Goal: Information Seeking & Learning: Learn about a topic

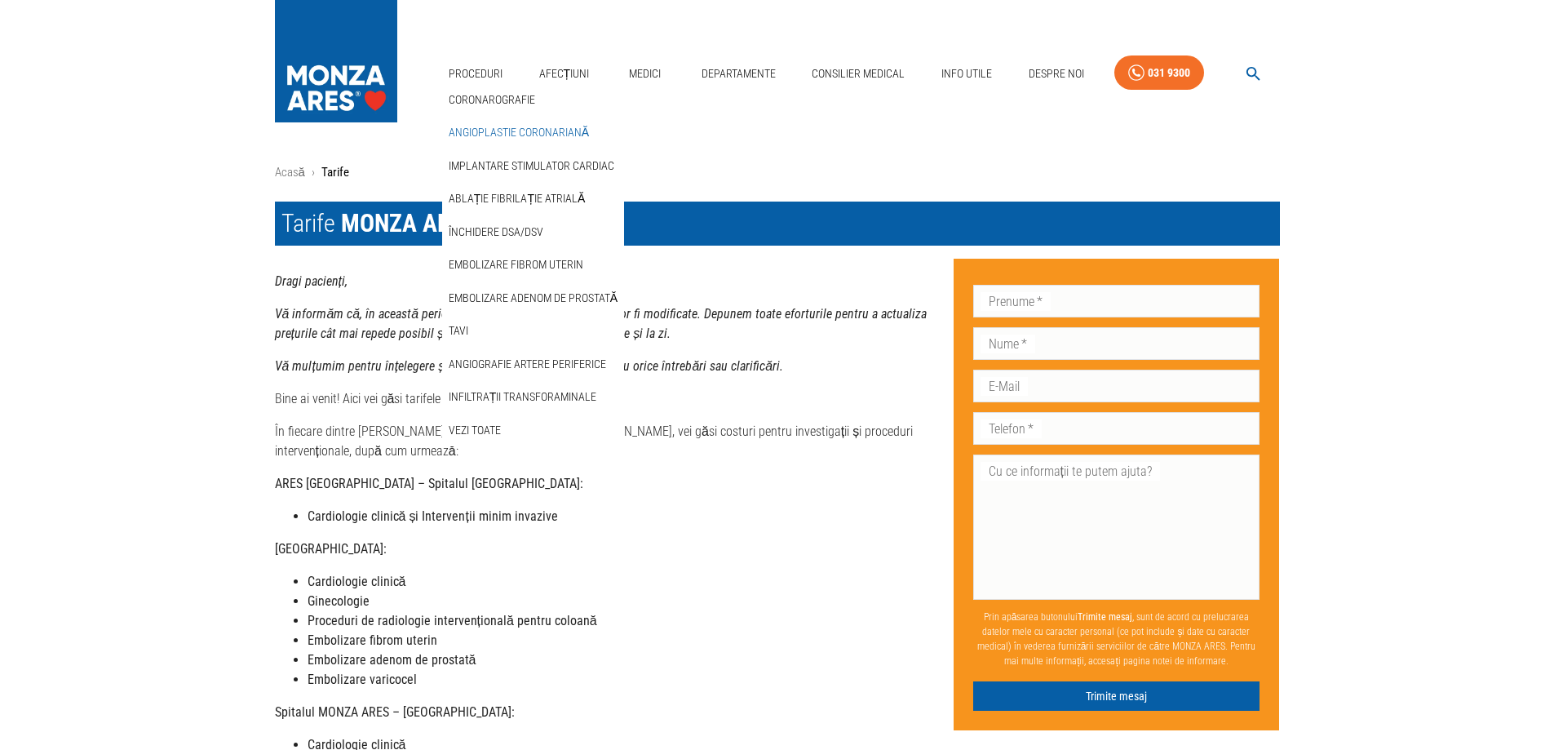
click at [484, 126] on link "Angioplastie coronariană" at bounding box center [518, 132] width 147 height 27
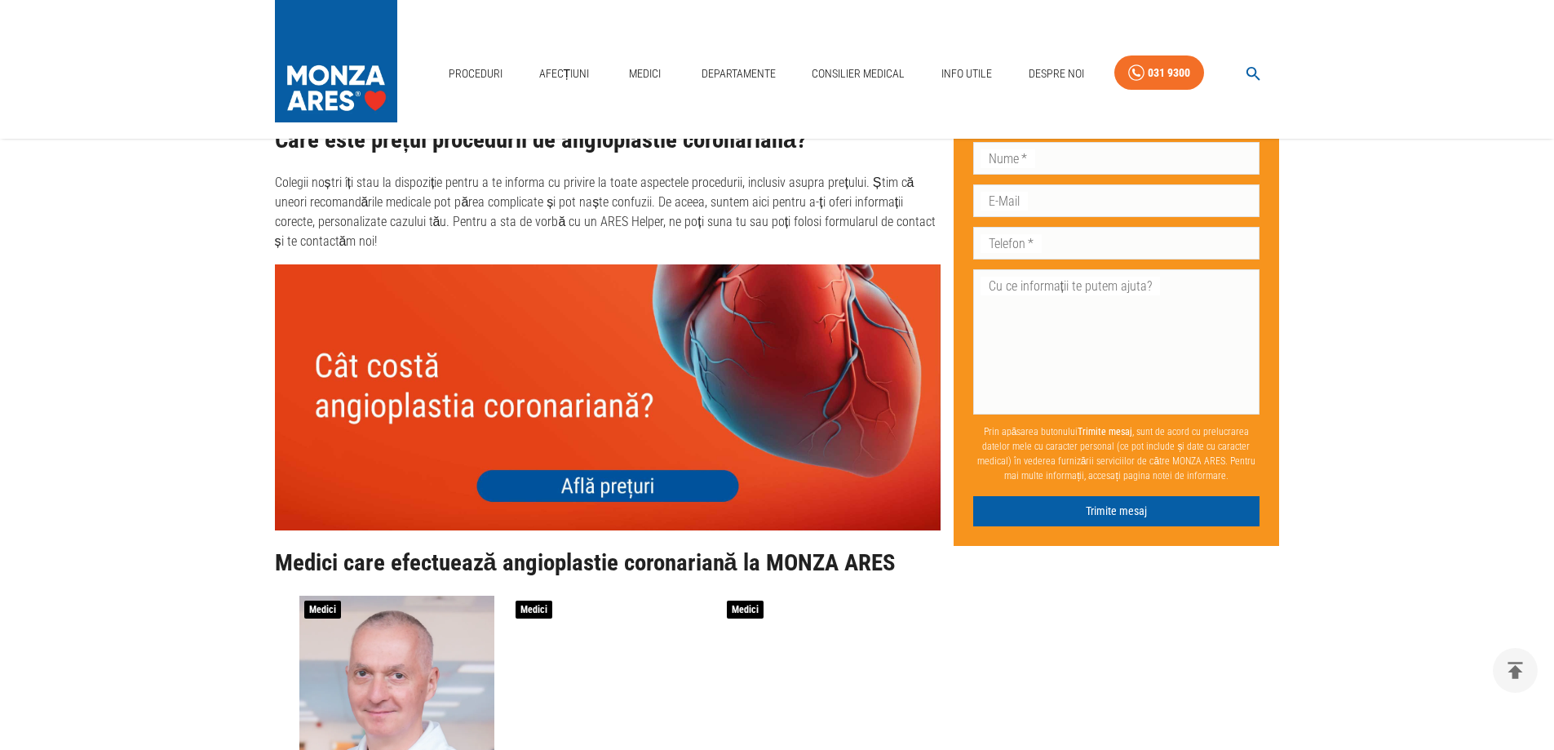
scroll to position [6036, 0]
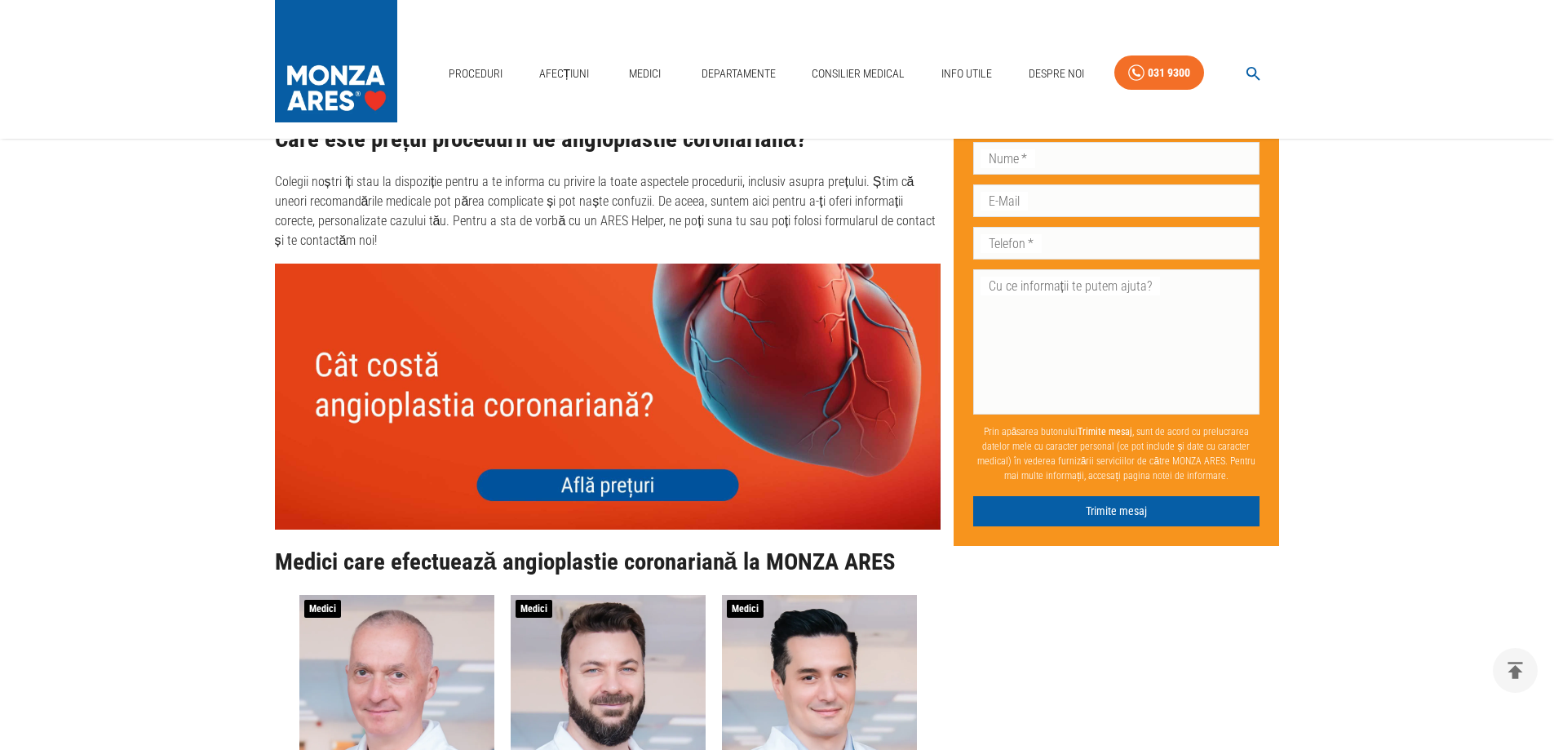
click at [591, 441] on img at bounding box center [608, 396] width 666 height 266
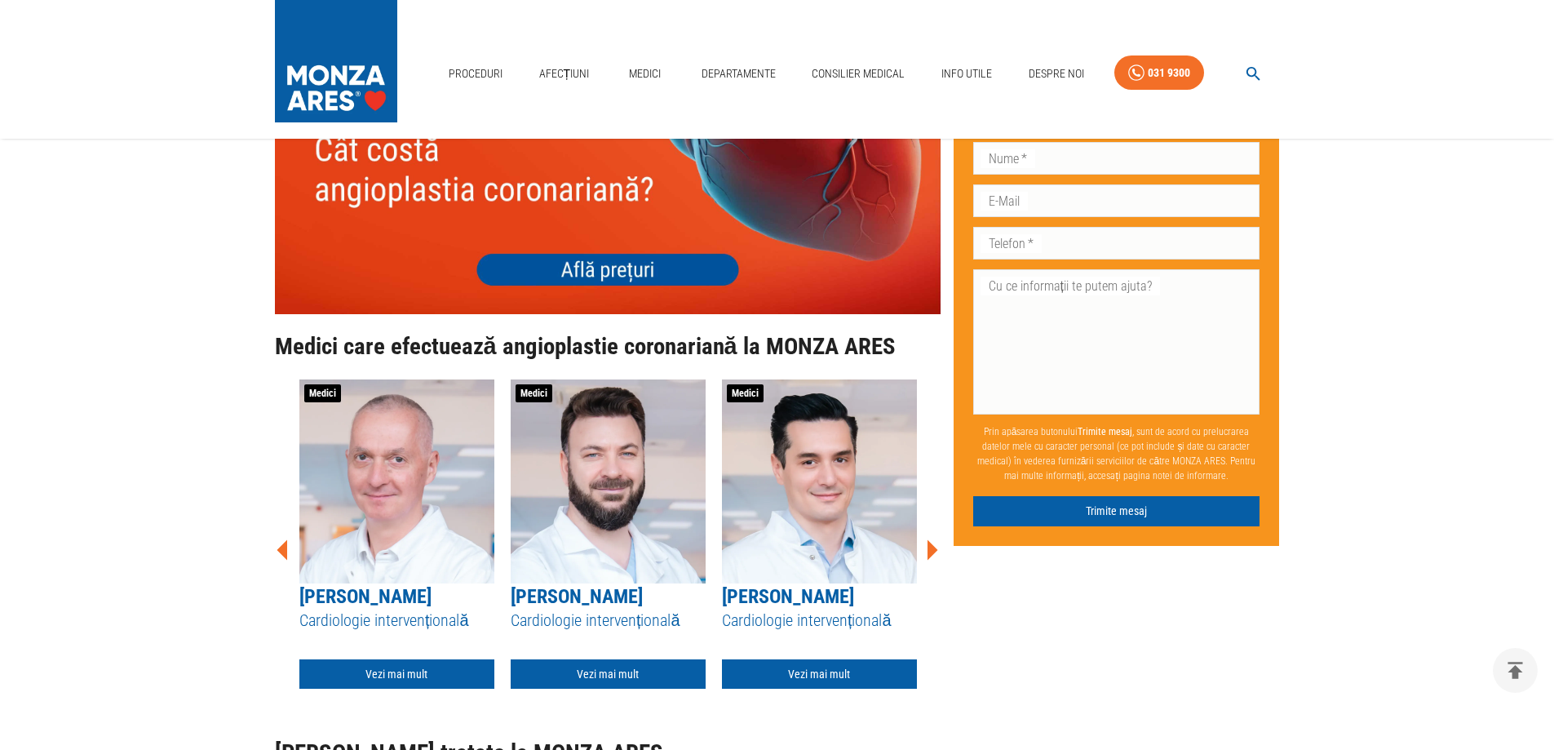
scroll to position [6280, 0]
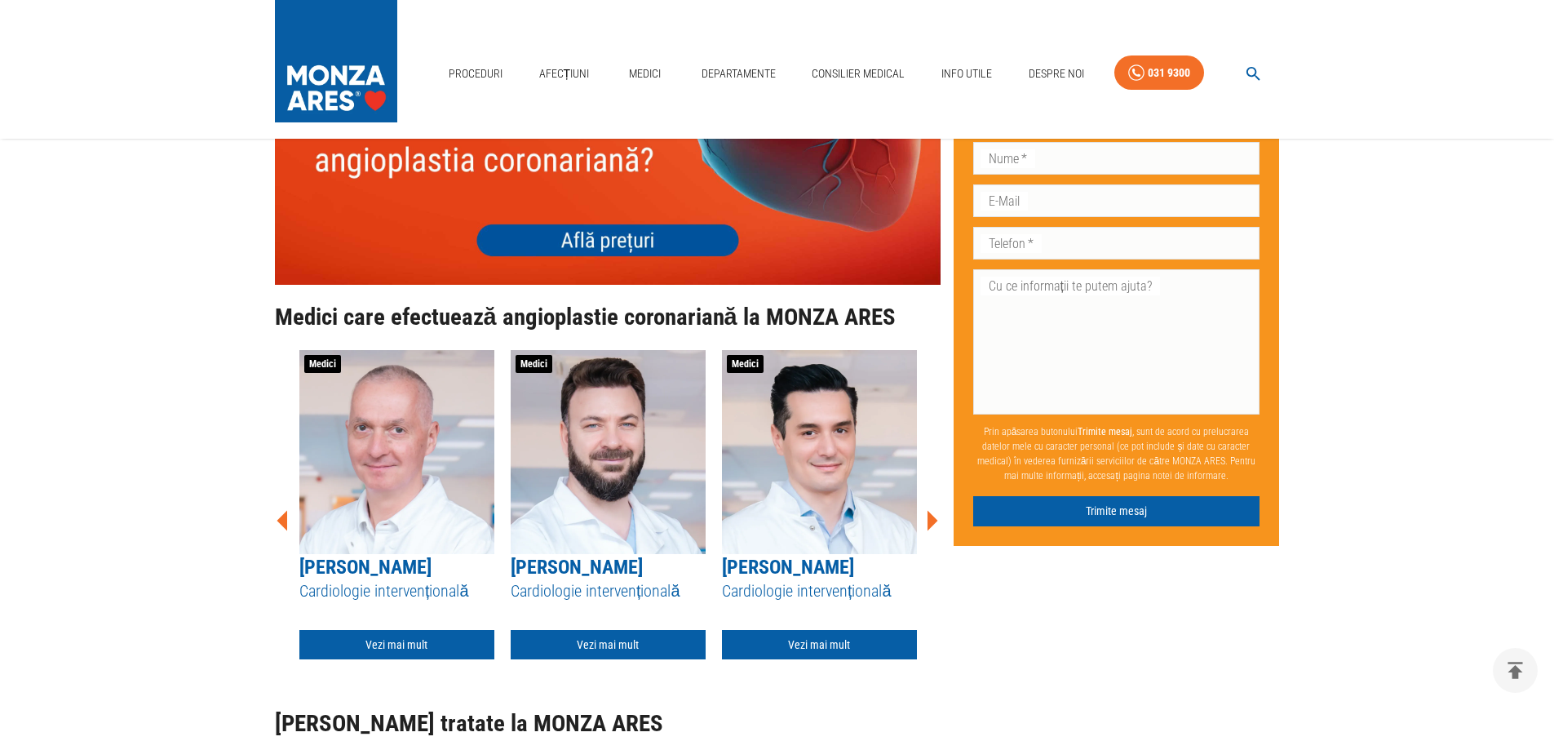
click at [932, 510] on icon at bounding box center [932, 520] width 11 height 20
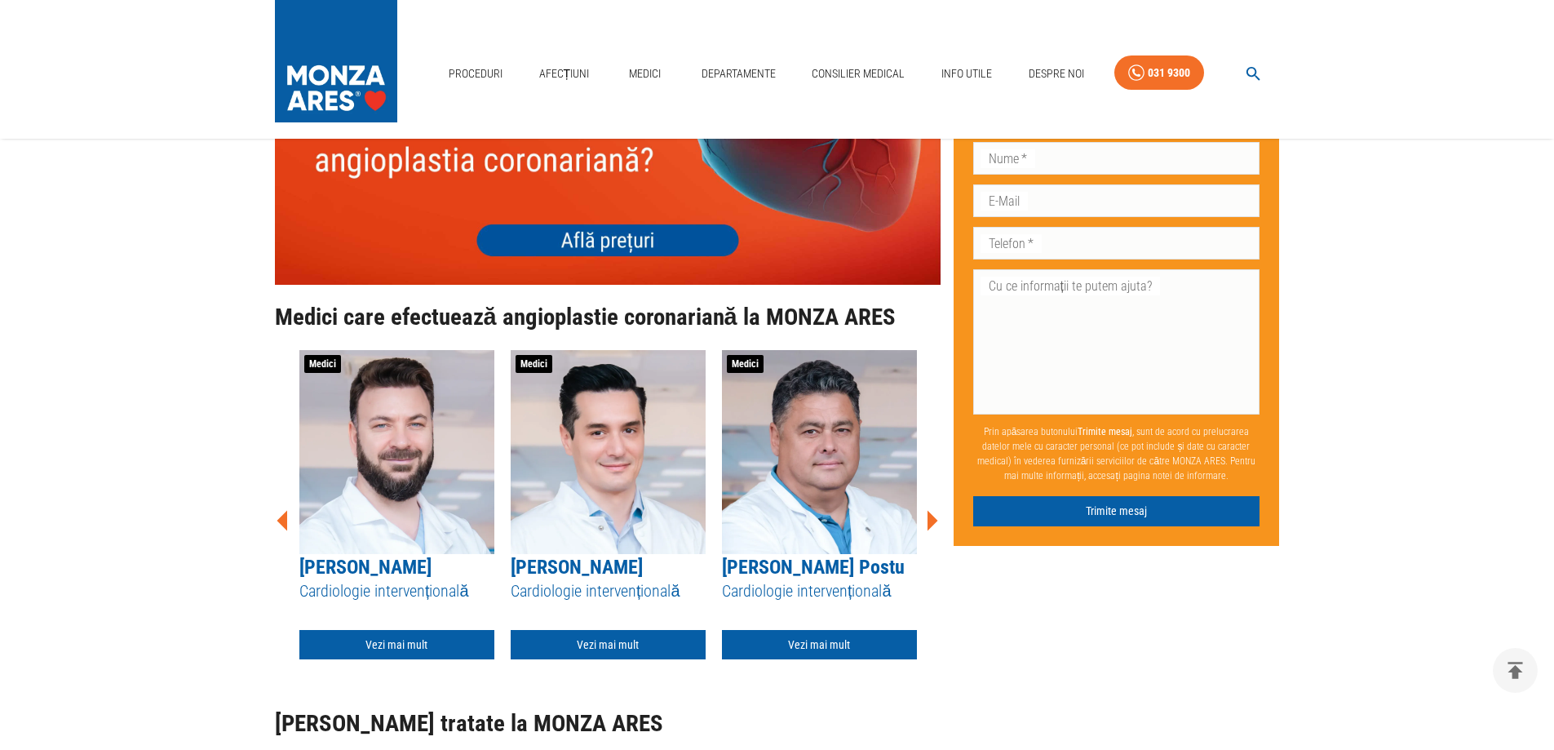
click at [932, 510] on icon at bounding box center [932, 520] width 11 height 20
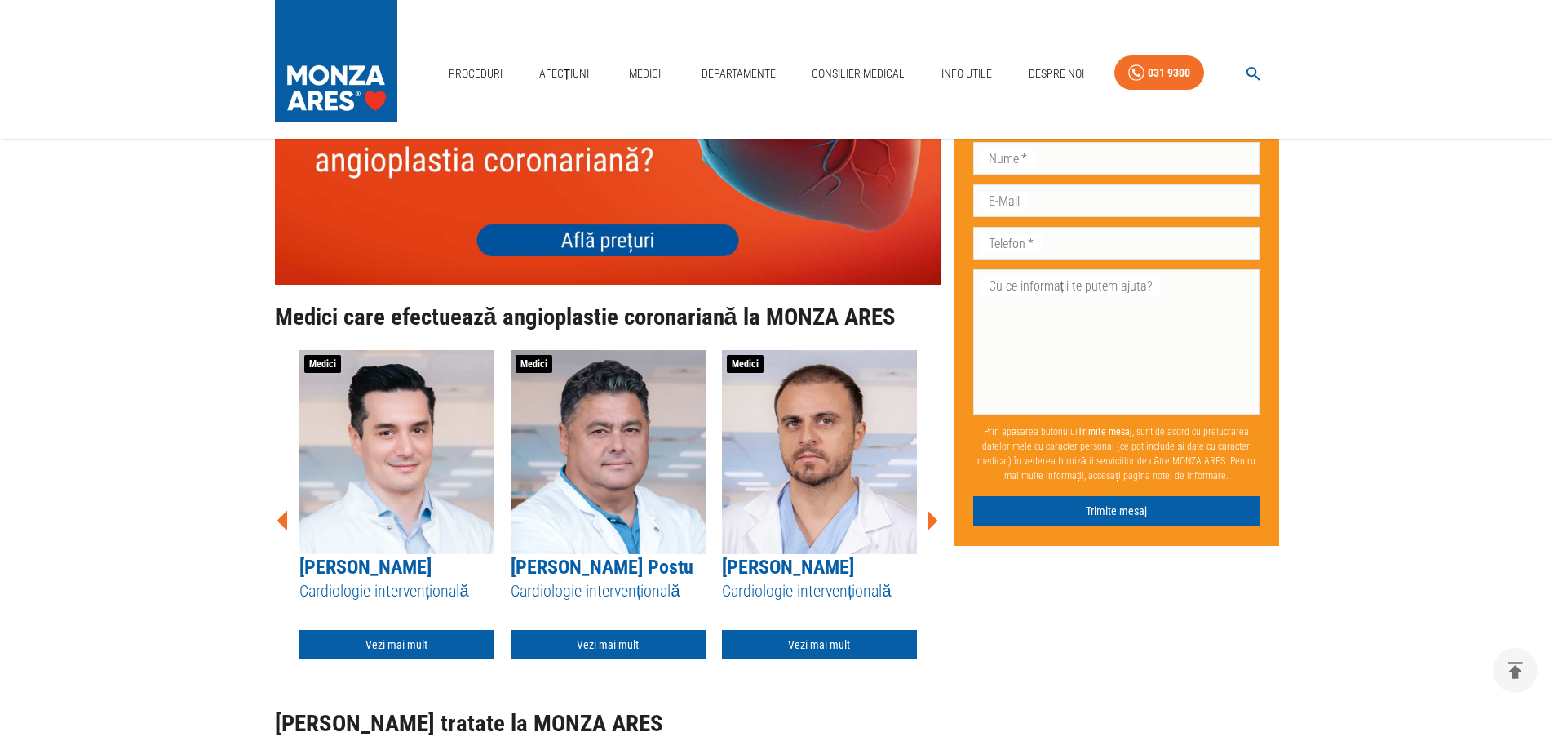
click at [932, 510] on icon at bounding box center [932, 520] width 11 height 20
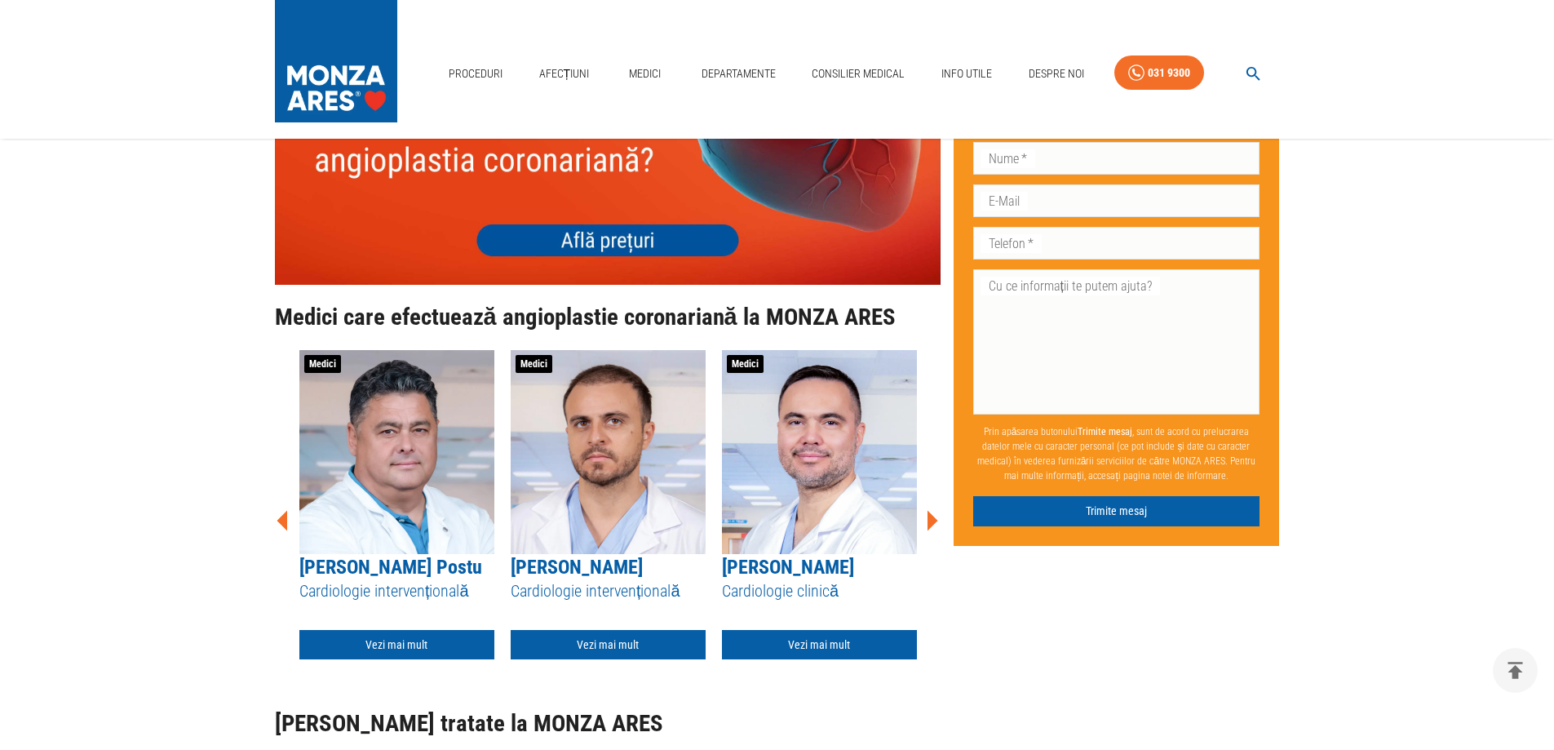
click at [932, 510] on icon at bounding box center [932, 520] width 11 height 20
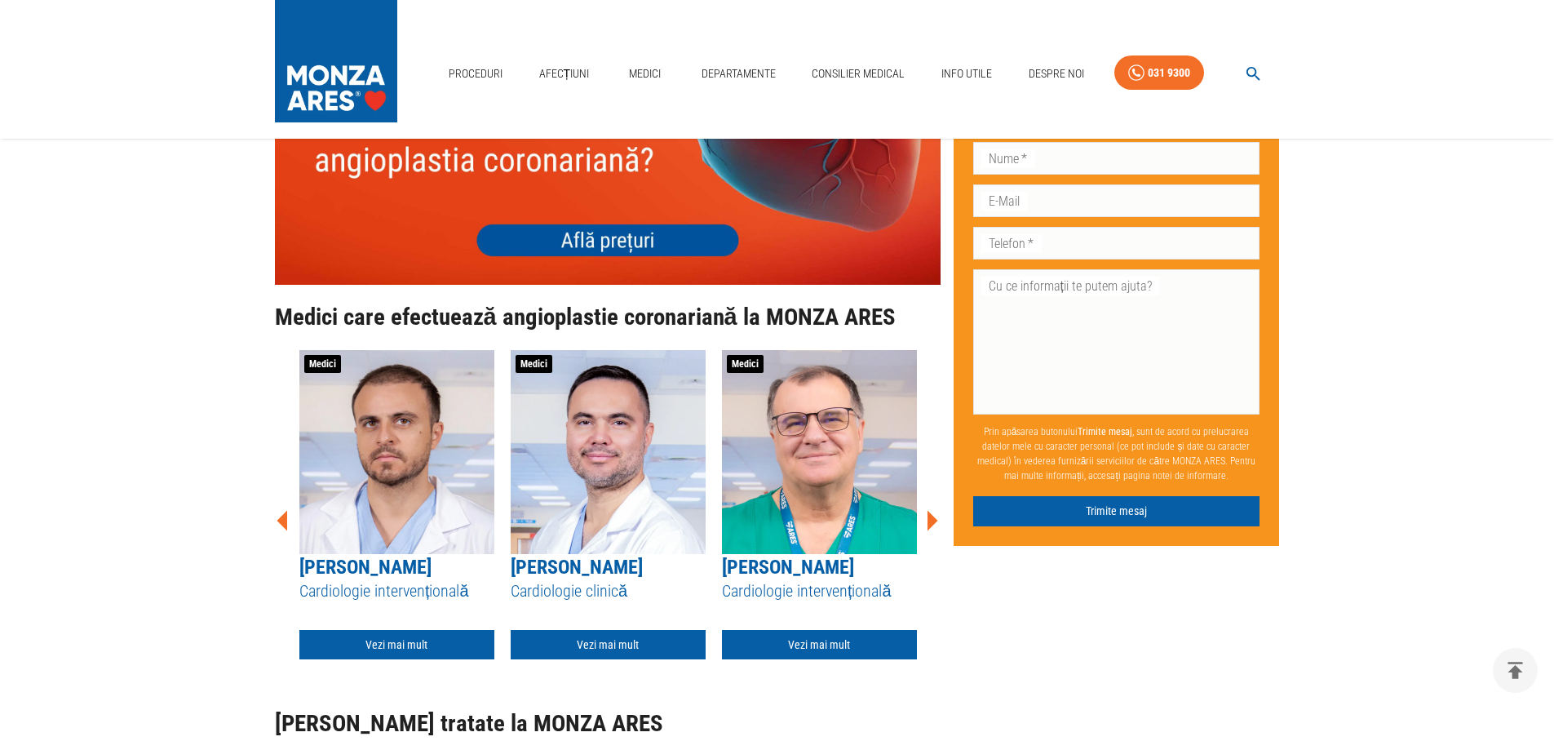
click at [932, 510] on icon at bounding box center [932, 520] width 11 height 20
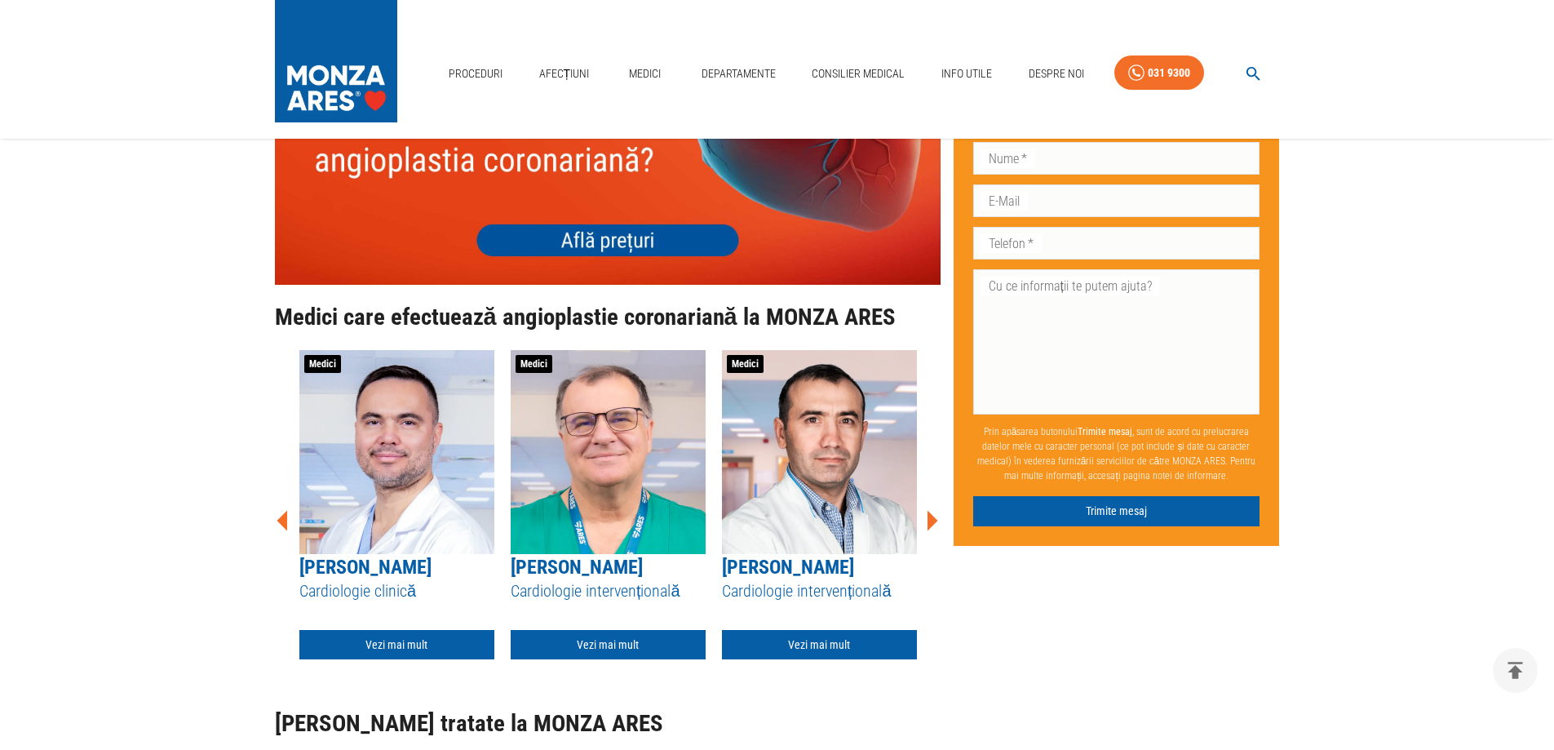
click at [932, 510] on icon at bounding box center [932, 520] width 11 height 20
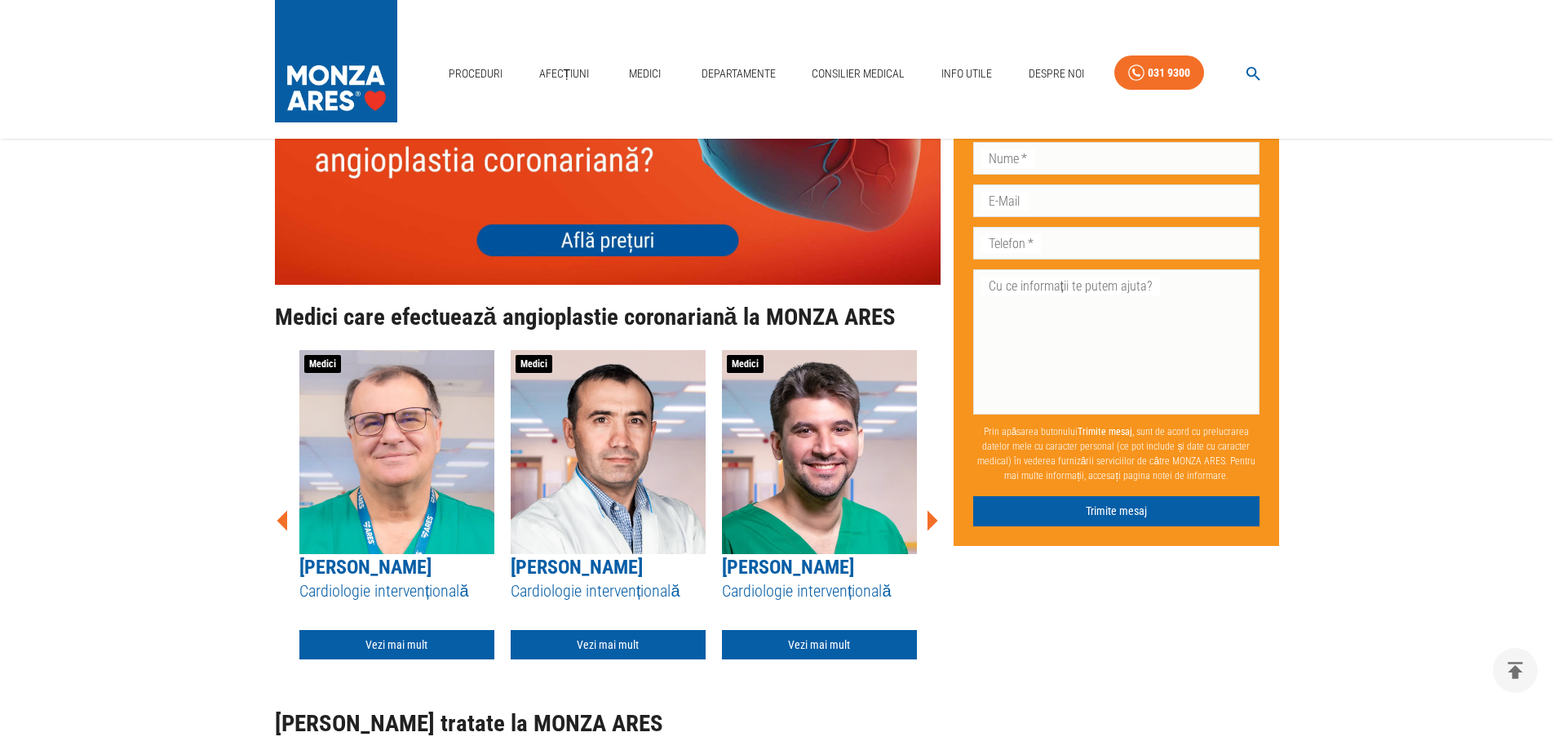
click at [932, 510] on icon at bounding box center [932, 520] width 11 height 20
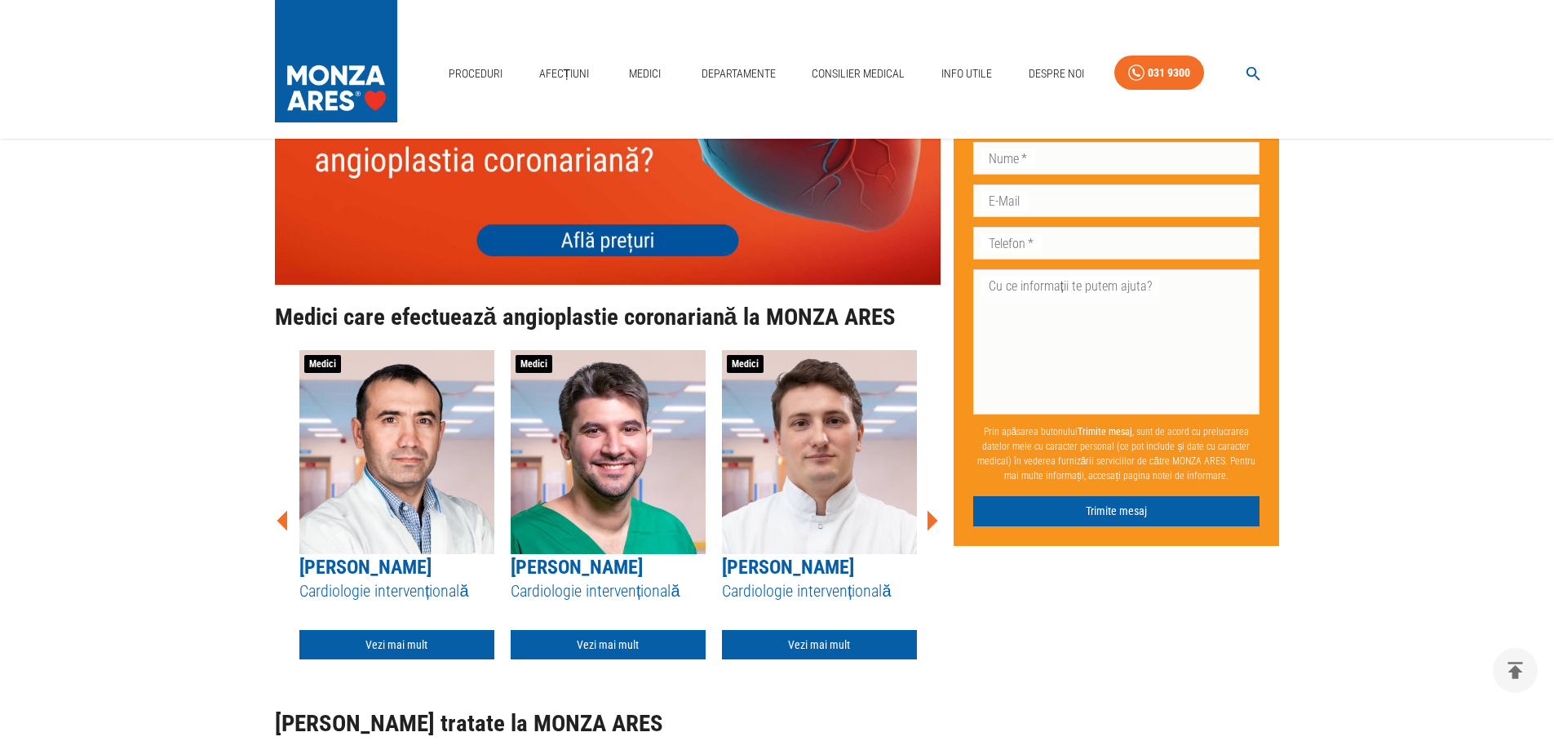
click at [932, 510] on icon at bounding box center [932, 520] width 11 height 20
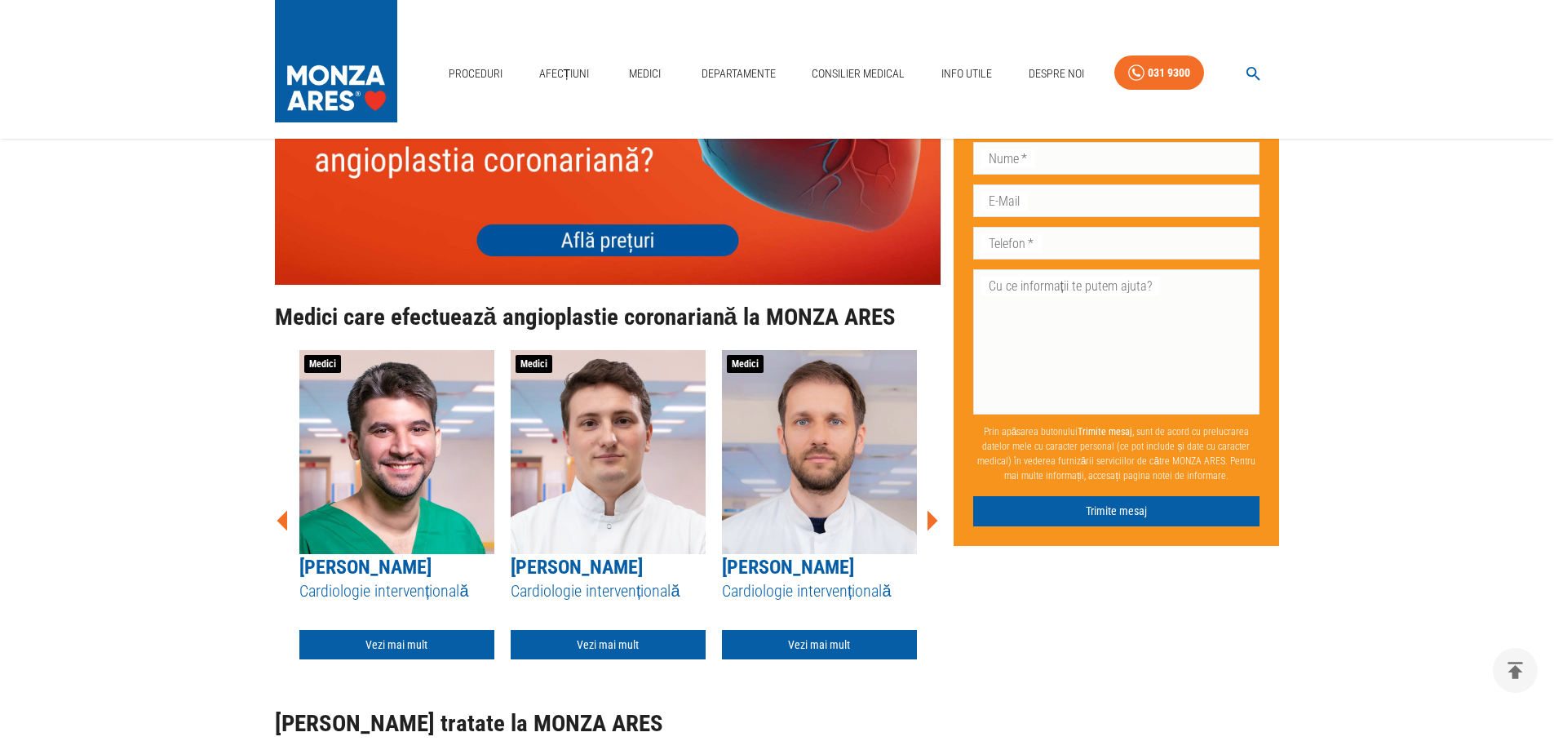
click at [932, 510] on icon at bounding box center [932, 520] width 11 height 20
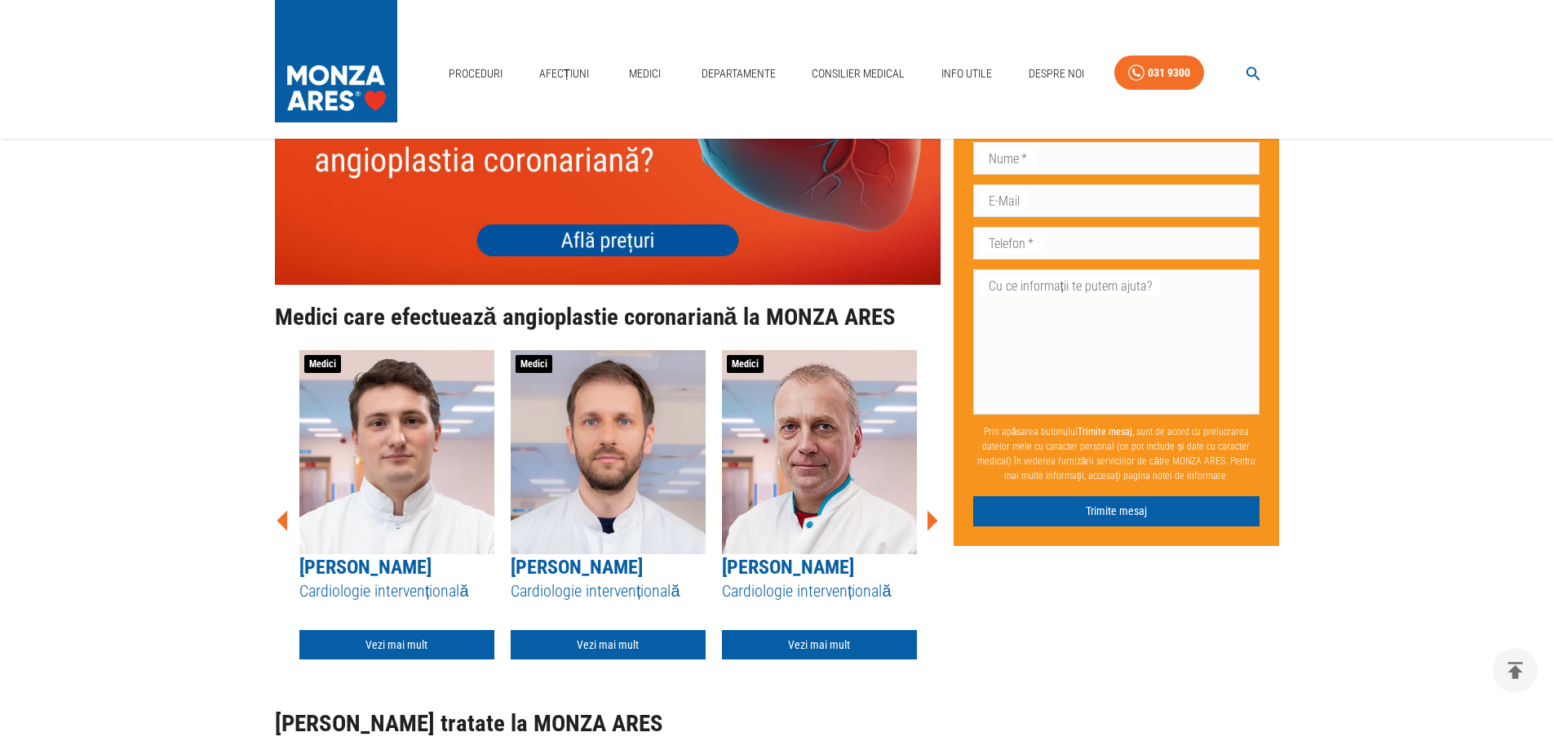
click at [932, 510] on icon at bounding box center [932, 520] width 11 height 20
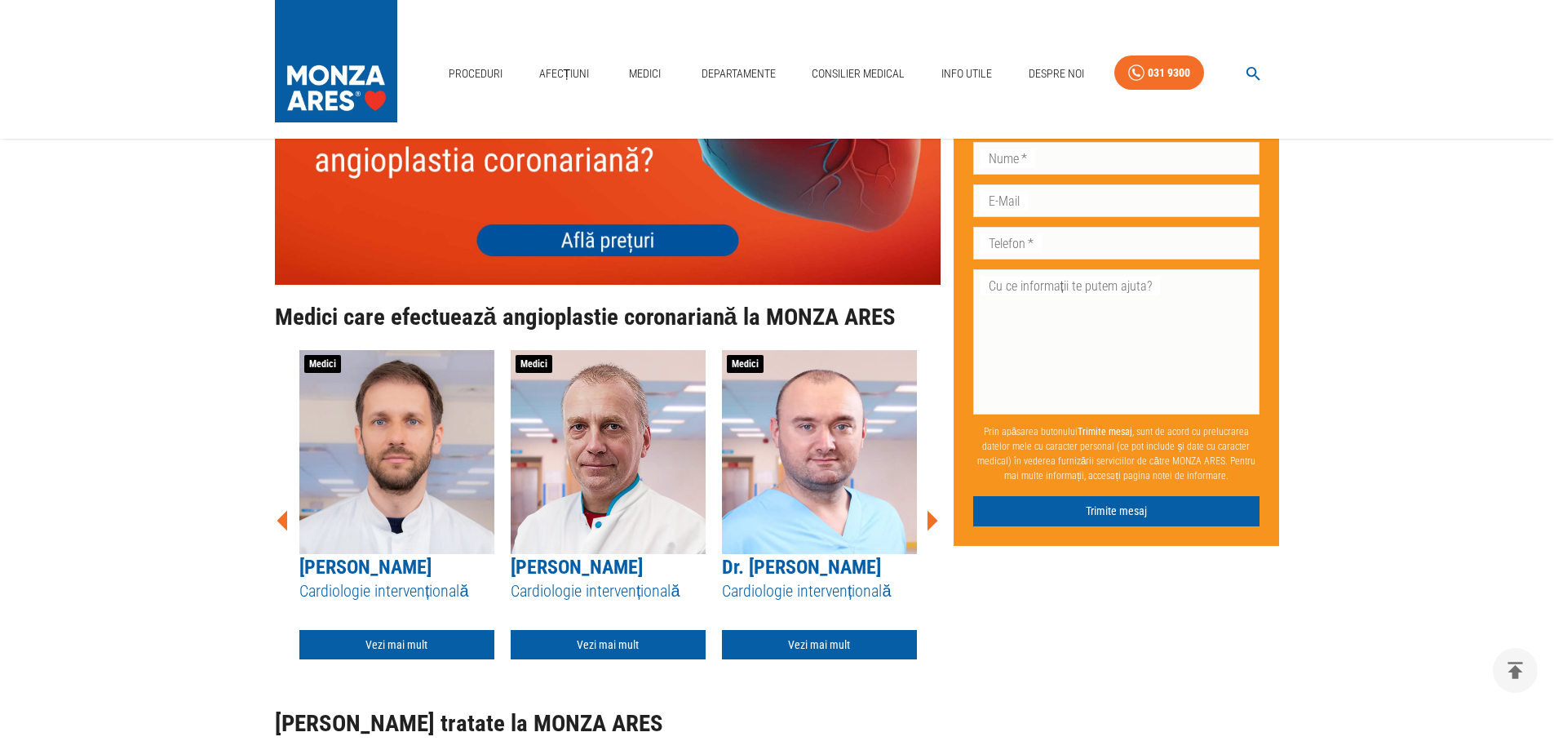
click at [932, 510] on icon at bounding box center [932, 520] width 11 height 20
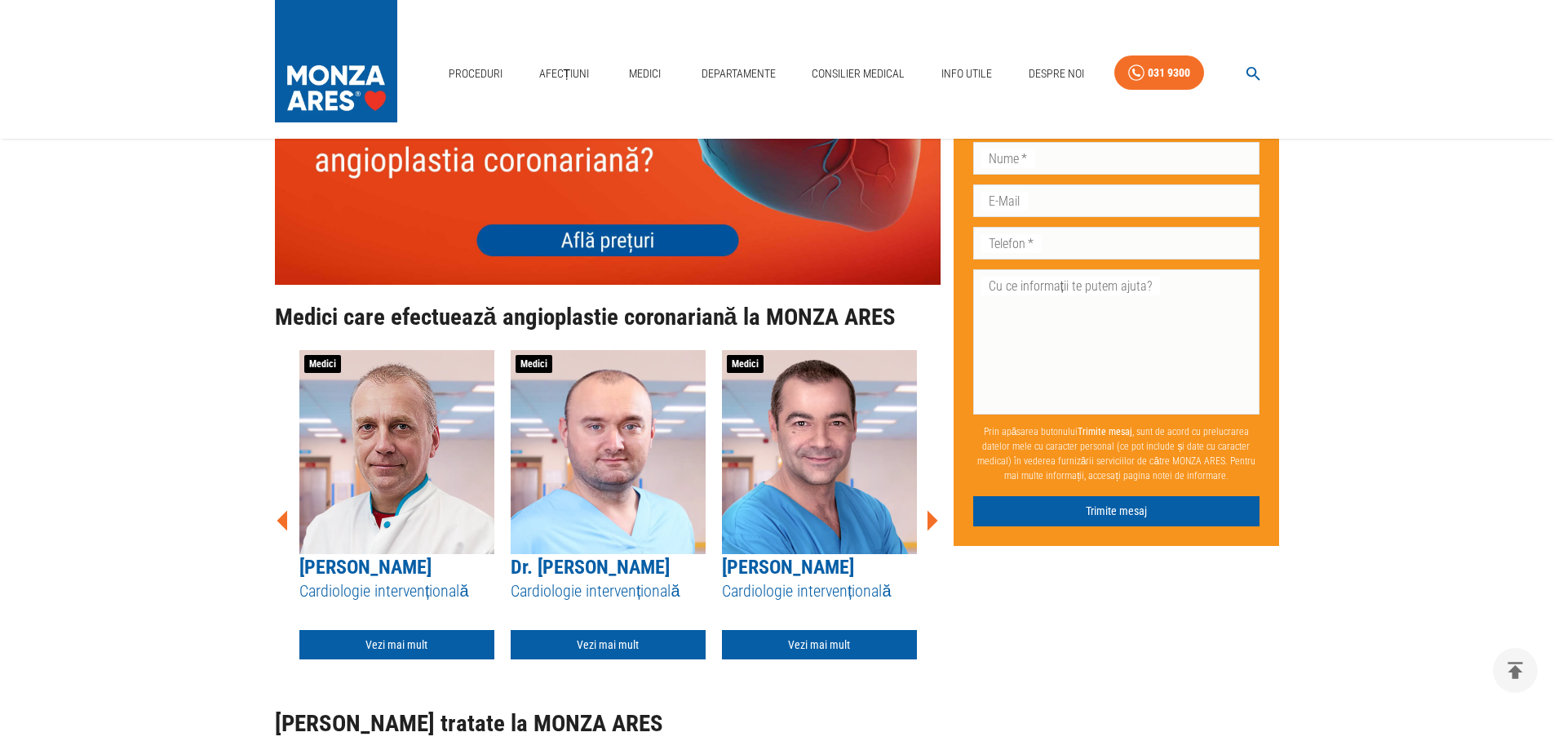
click at [932, 510] on icon at bounding box center [932, 520] width 11 height 20
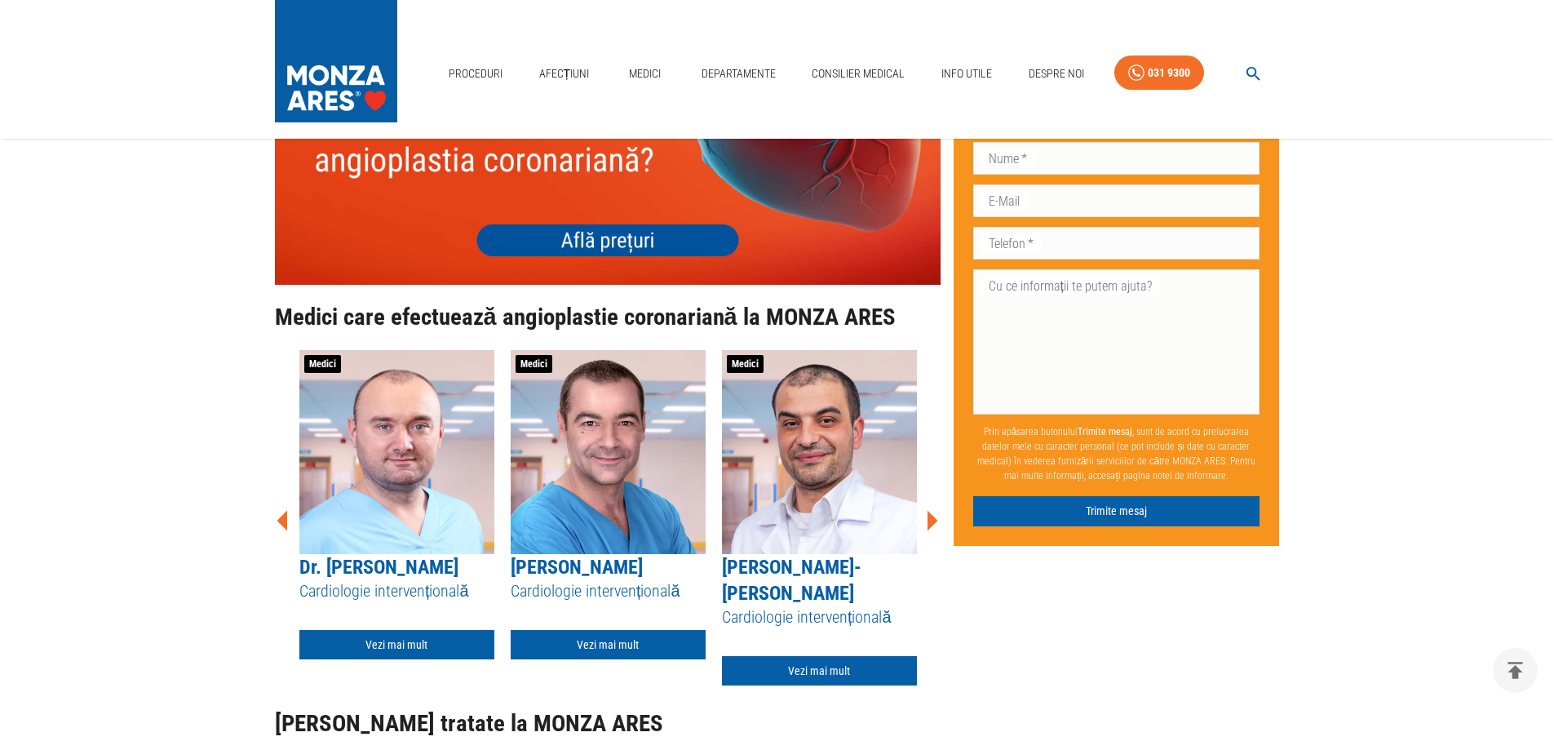
click at [932, 510] on icon at bounding box center [932, 520] width 11 height 20
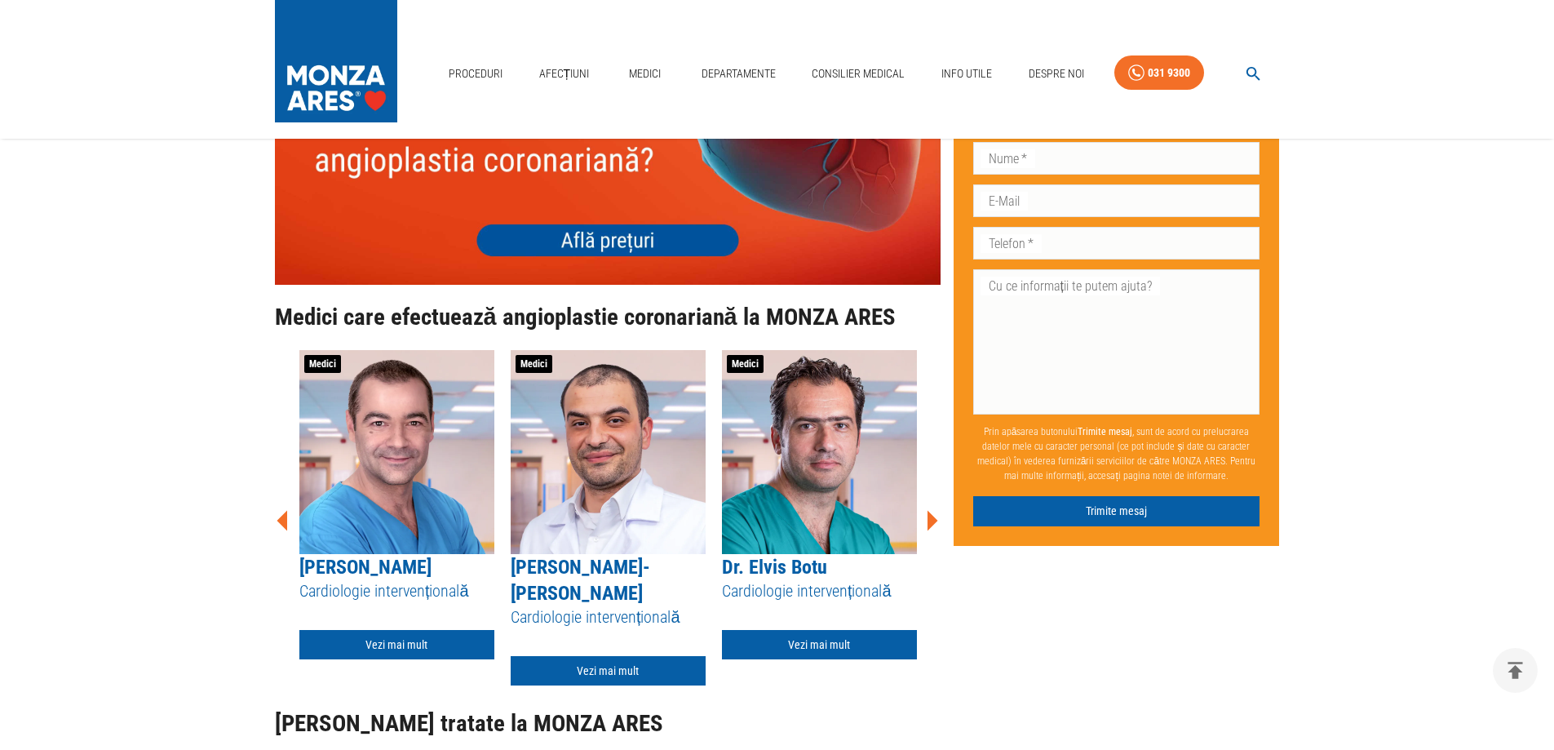
click at [932, 510] on icon at bounding box center [932, 520] width 11 height 20
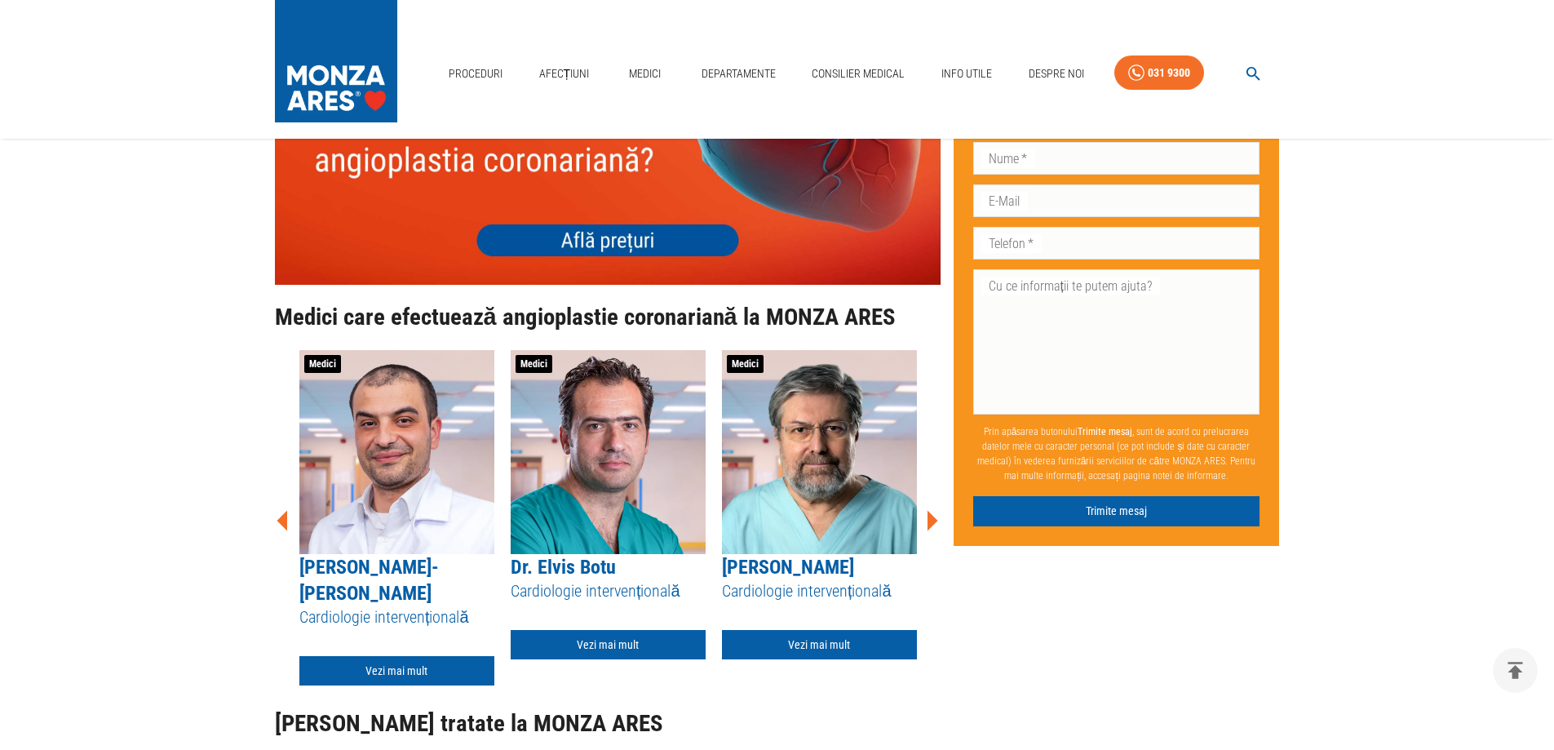
click at [932, 510] on icon at bounding box center [932, 520] width 11 height 20
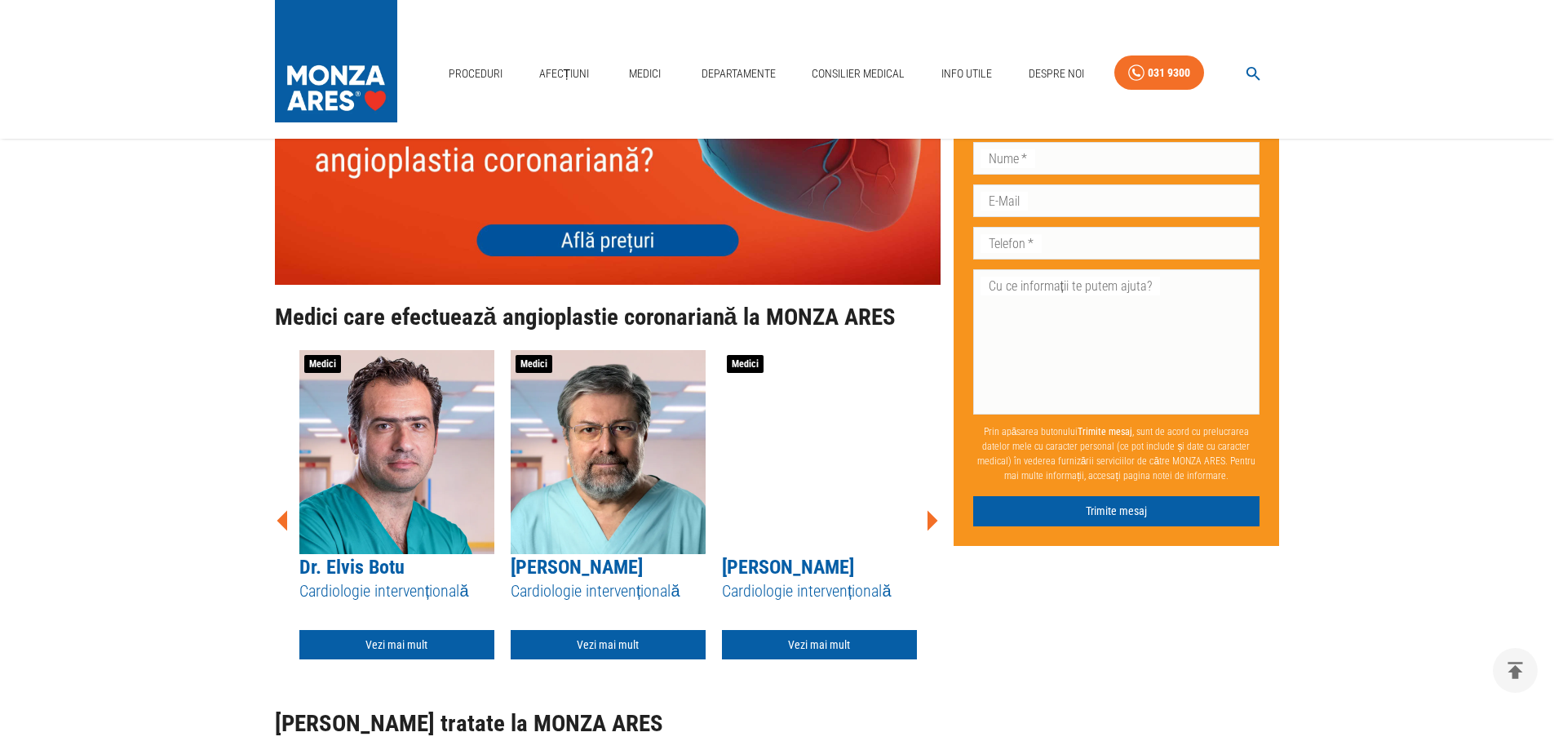
click at [932, 510] on icon at bounding box center [932, 520] width 11 height 20
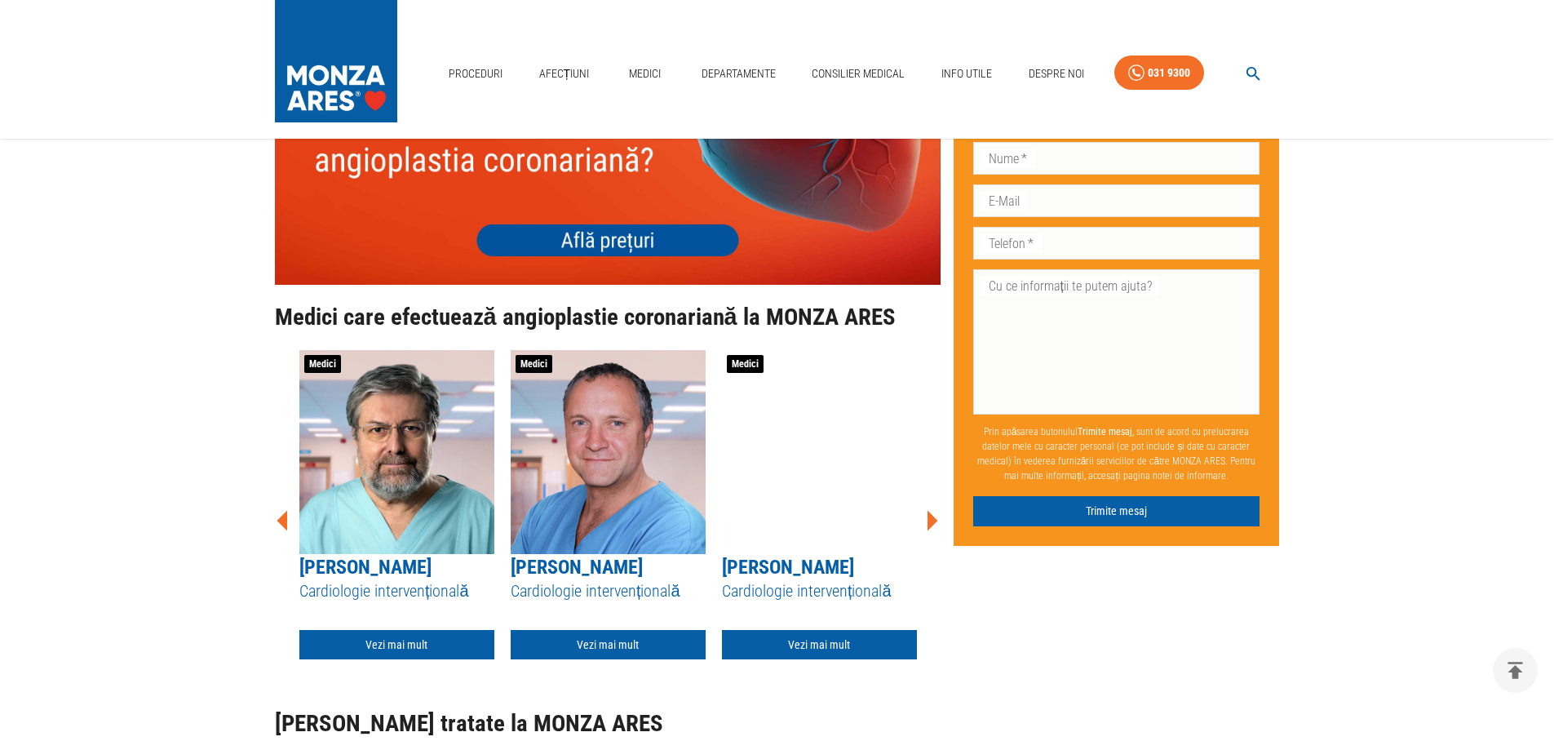
click at [932, 510] on icon at bounding box center [932, 520] width 11 height 20
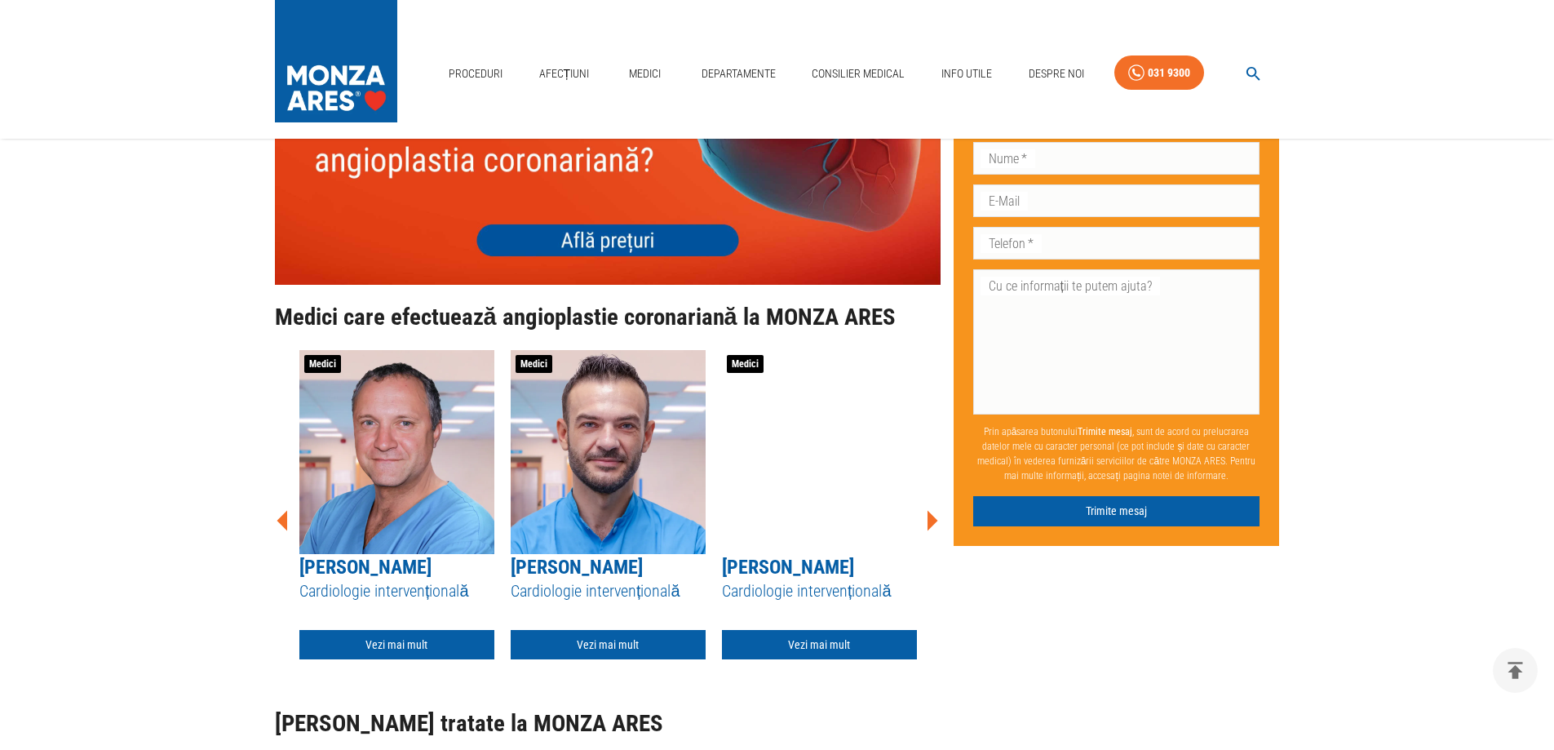
click at [932, 510] on icon at bounding box center [932, 520] width 11 height 20
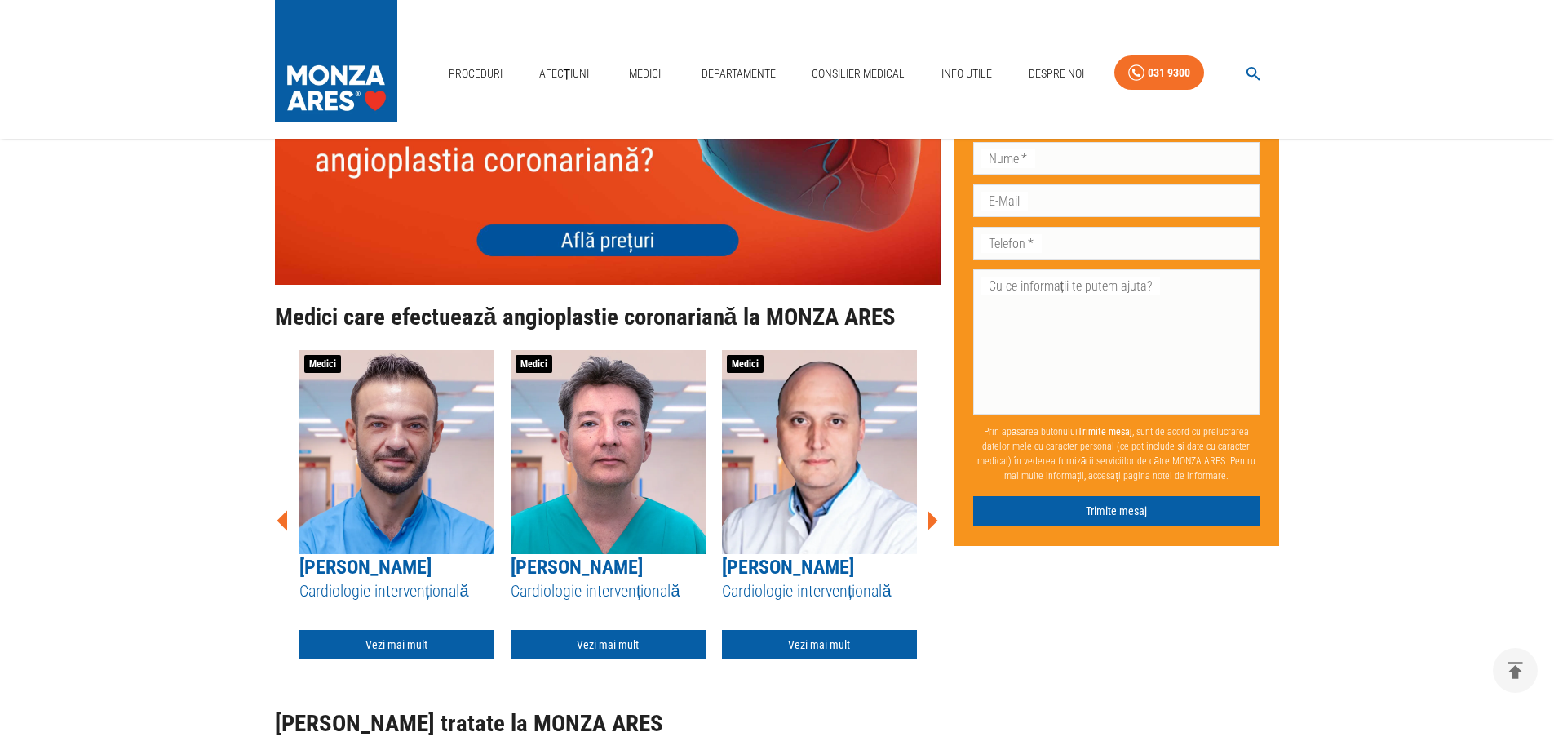
click at [932, 510] on icon at bounding box center [932, 520] width 11 height 20
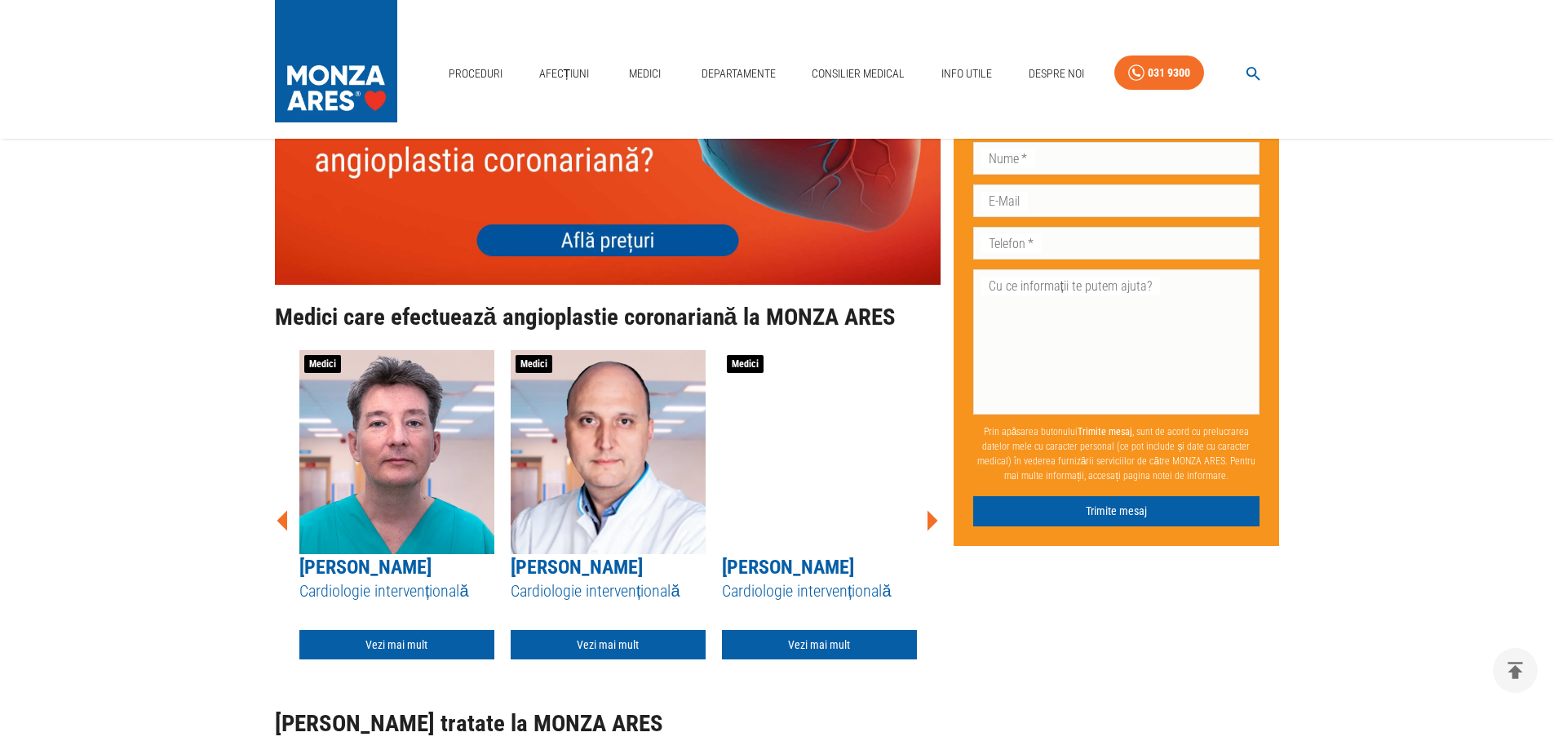
click at [932, 510] on icon at bounding box center [932, 520] width 11 height 20
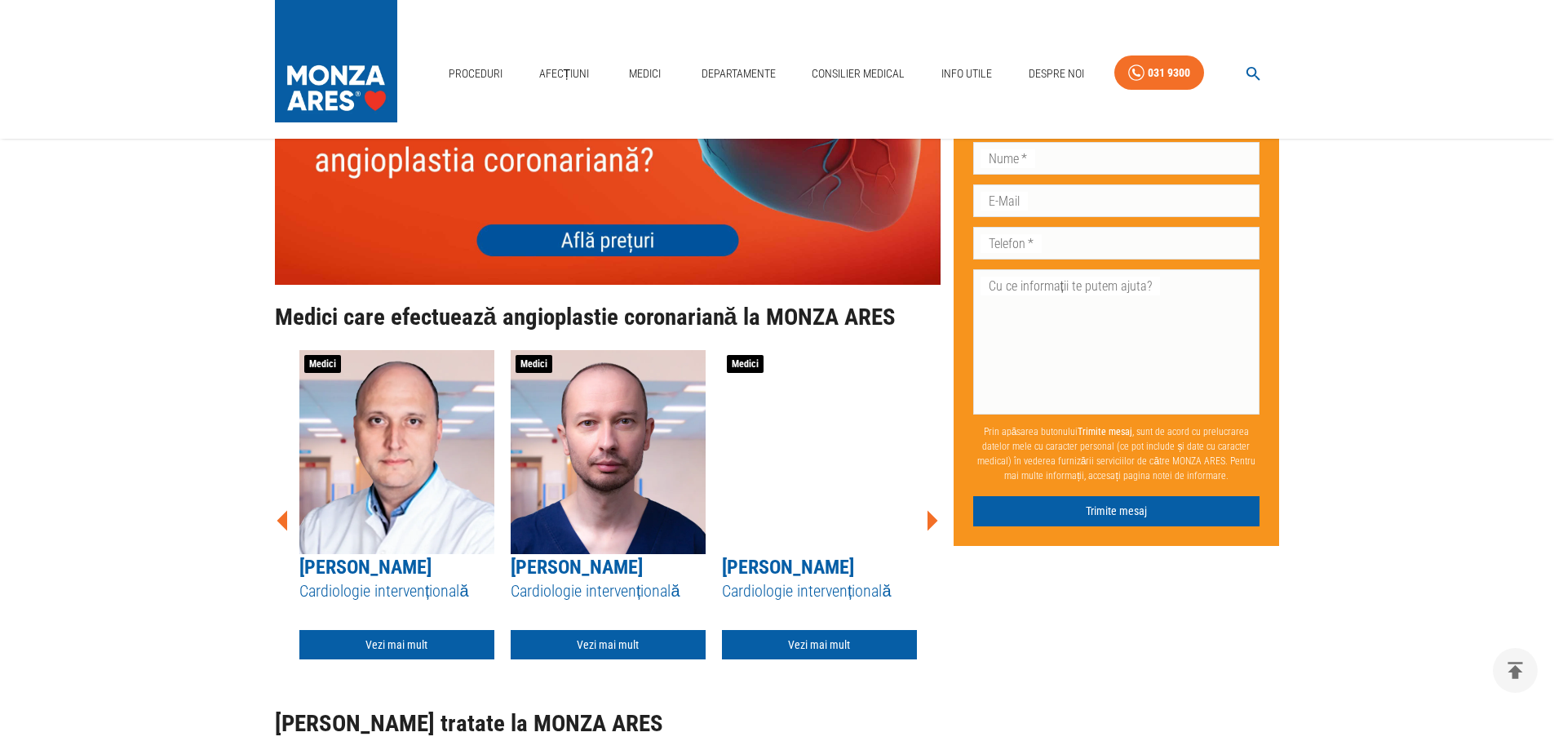
click at [932, 510] on icon at bounding box center [932, 520] width 11 height 20
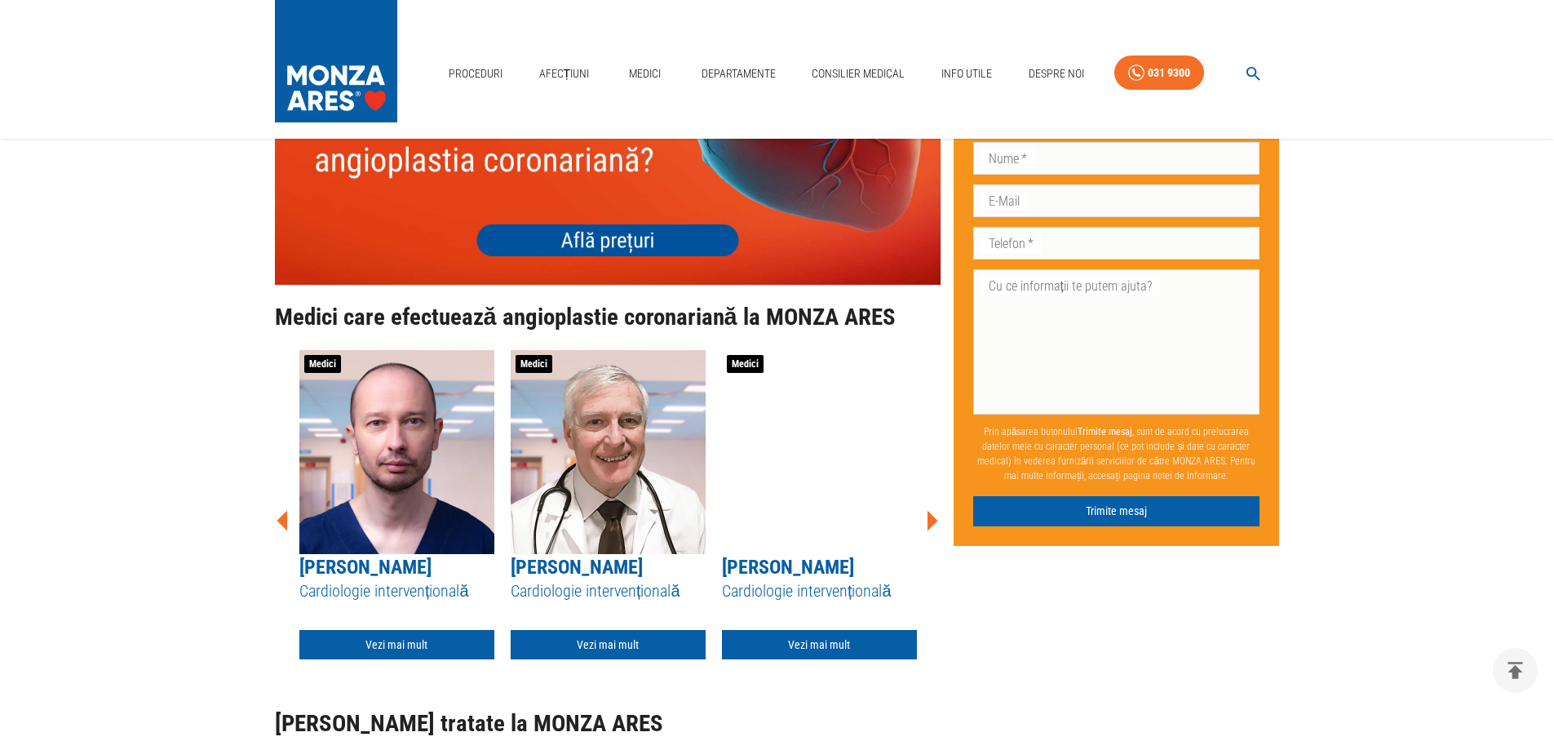
click at [932, 510] on icon at bounding box center [932, 520] width 11 height 20
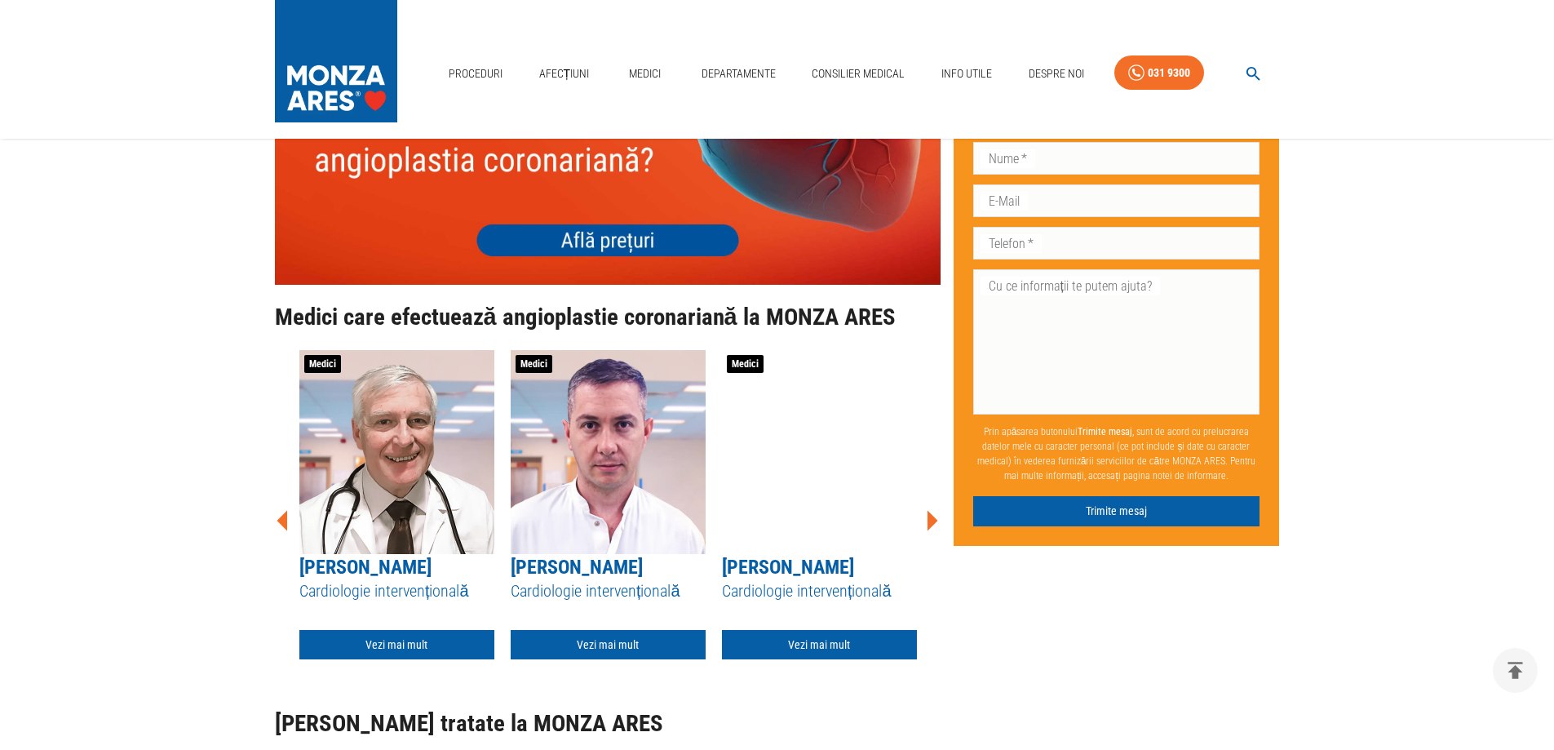
click at [932, 510] on icon at bounding box center [932, 520] width 11 height 20
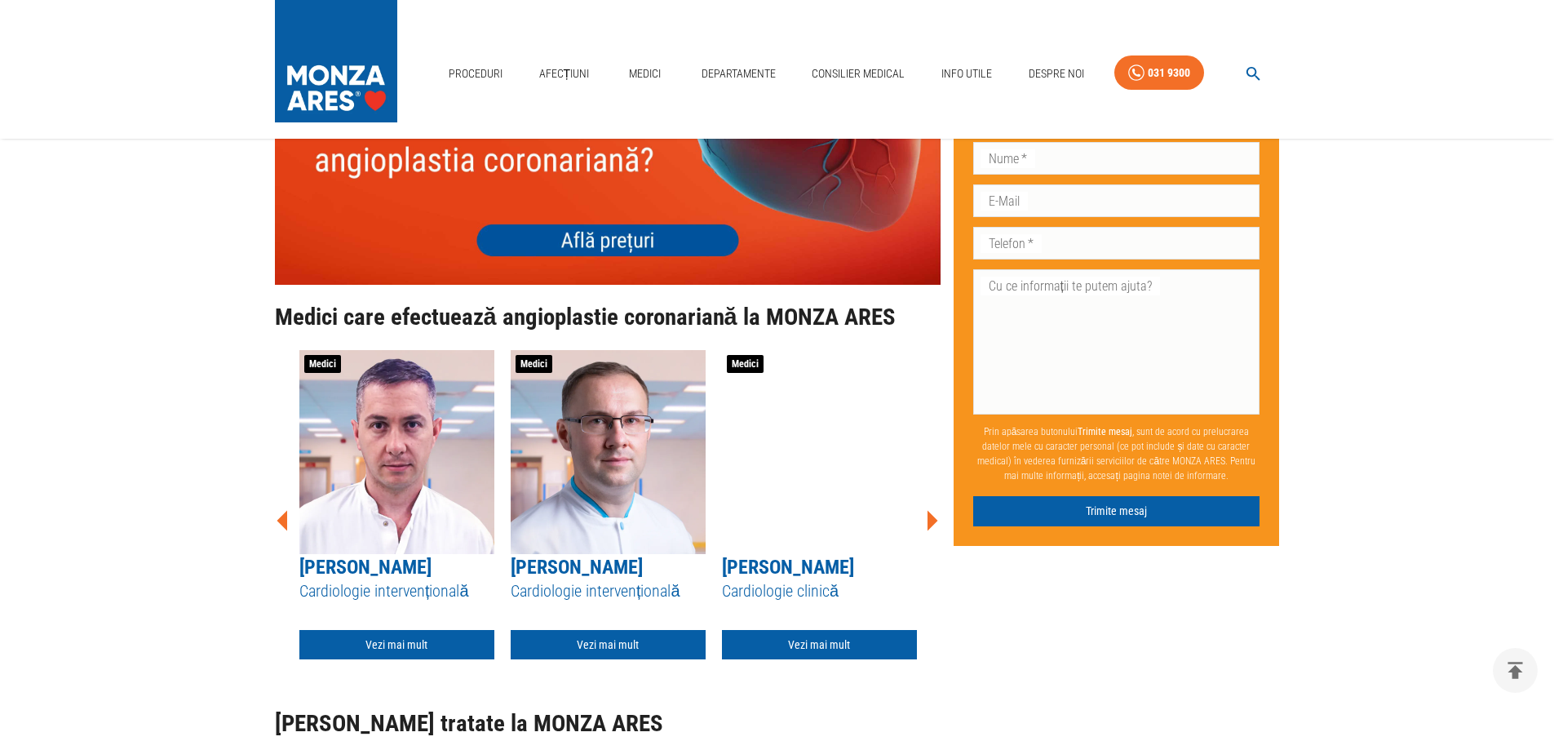
click at [932, 510] on icon at bounding box center [932, 520] width 11 height 20
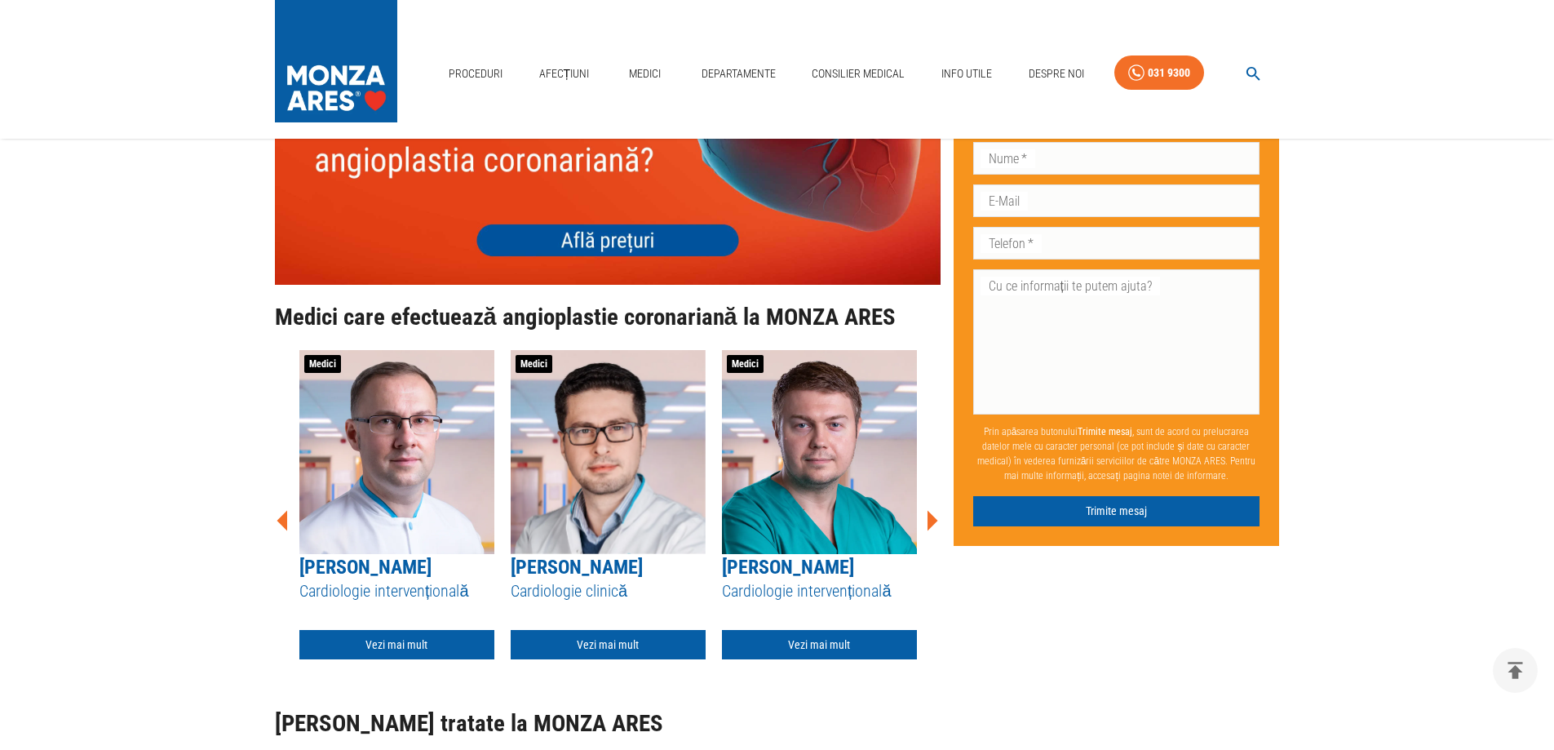
click at [932, 510] on icon at bounding box center [932, 520] width 11 height 20
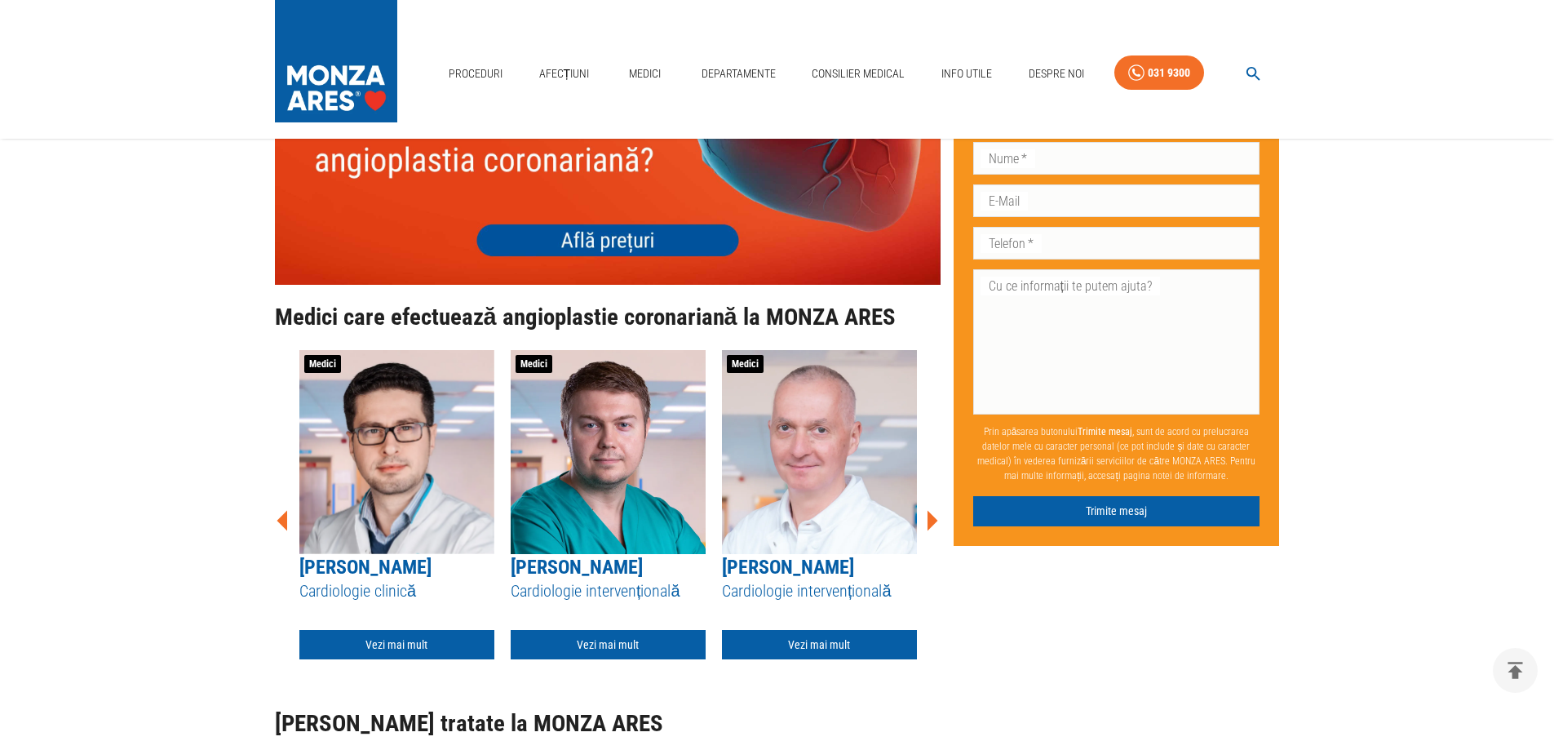
click at [932, 510] on icon at bounding box center [932, 520] width 11 height 20
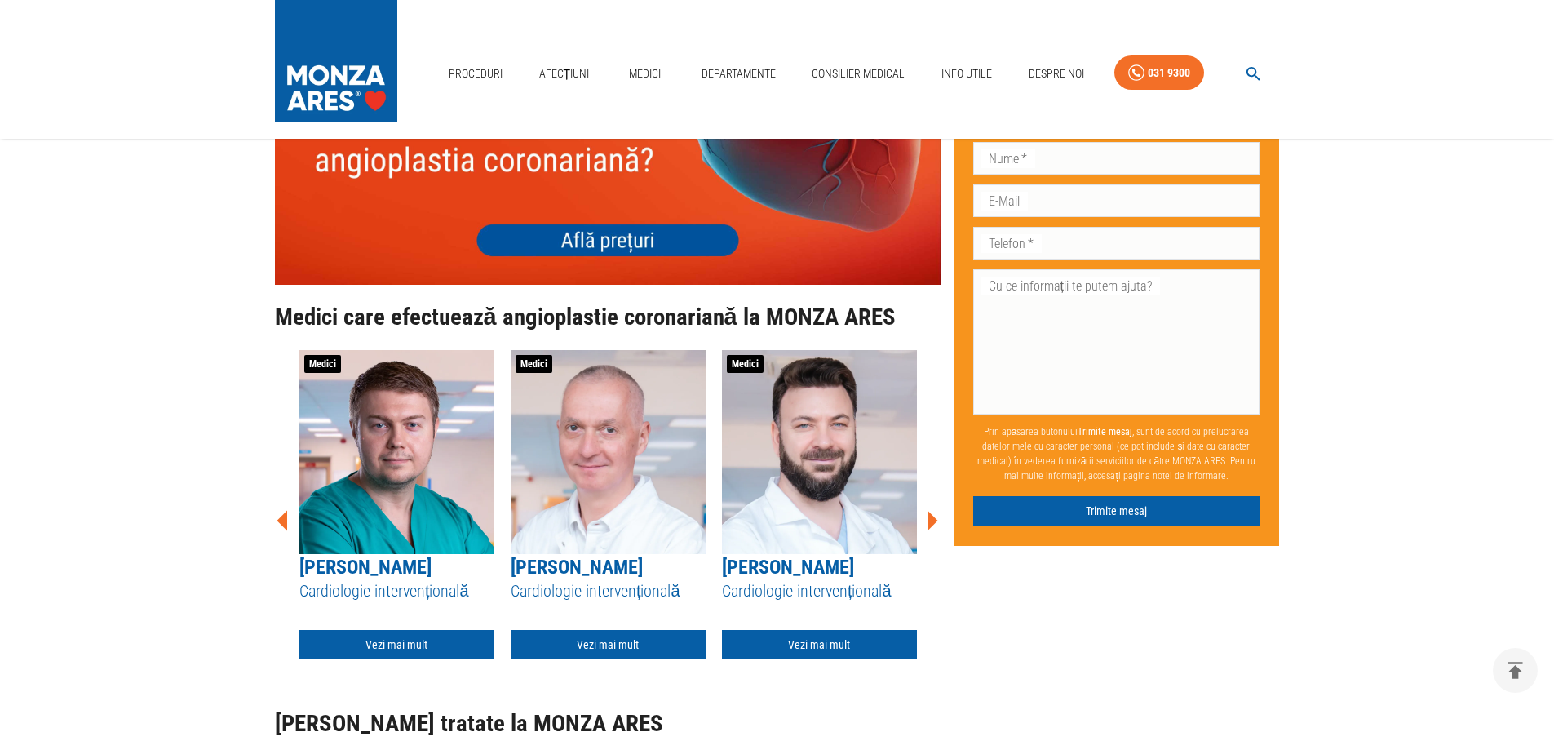
click at [932, 510] on icon at bounding box center [932, 520] width 11 height 20
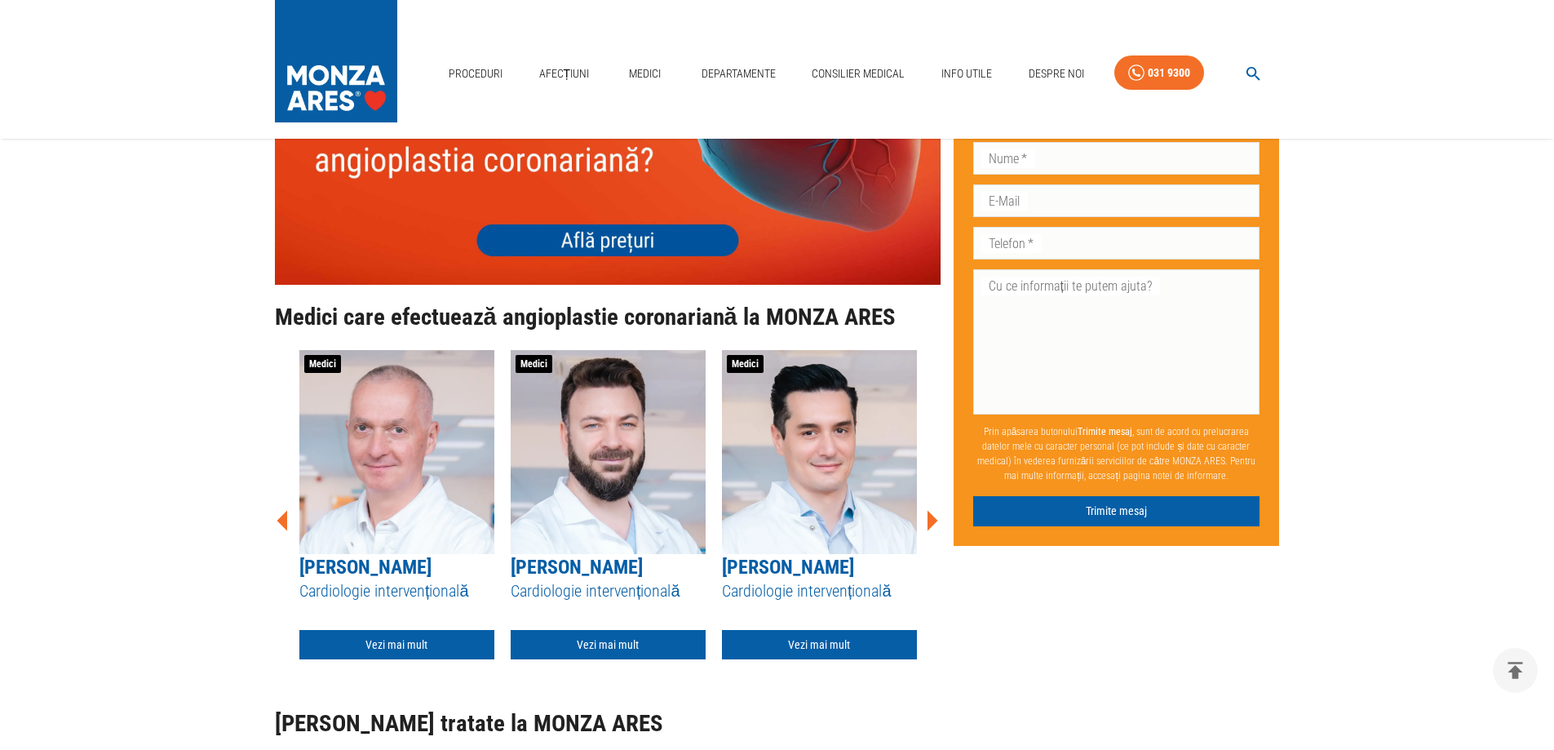
click at [932, 510] on icon at bounding box center [932, 520] width 11 height 20
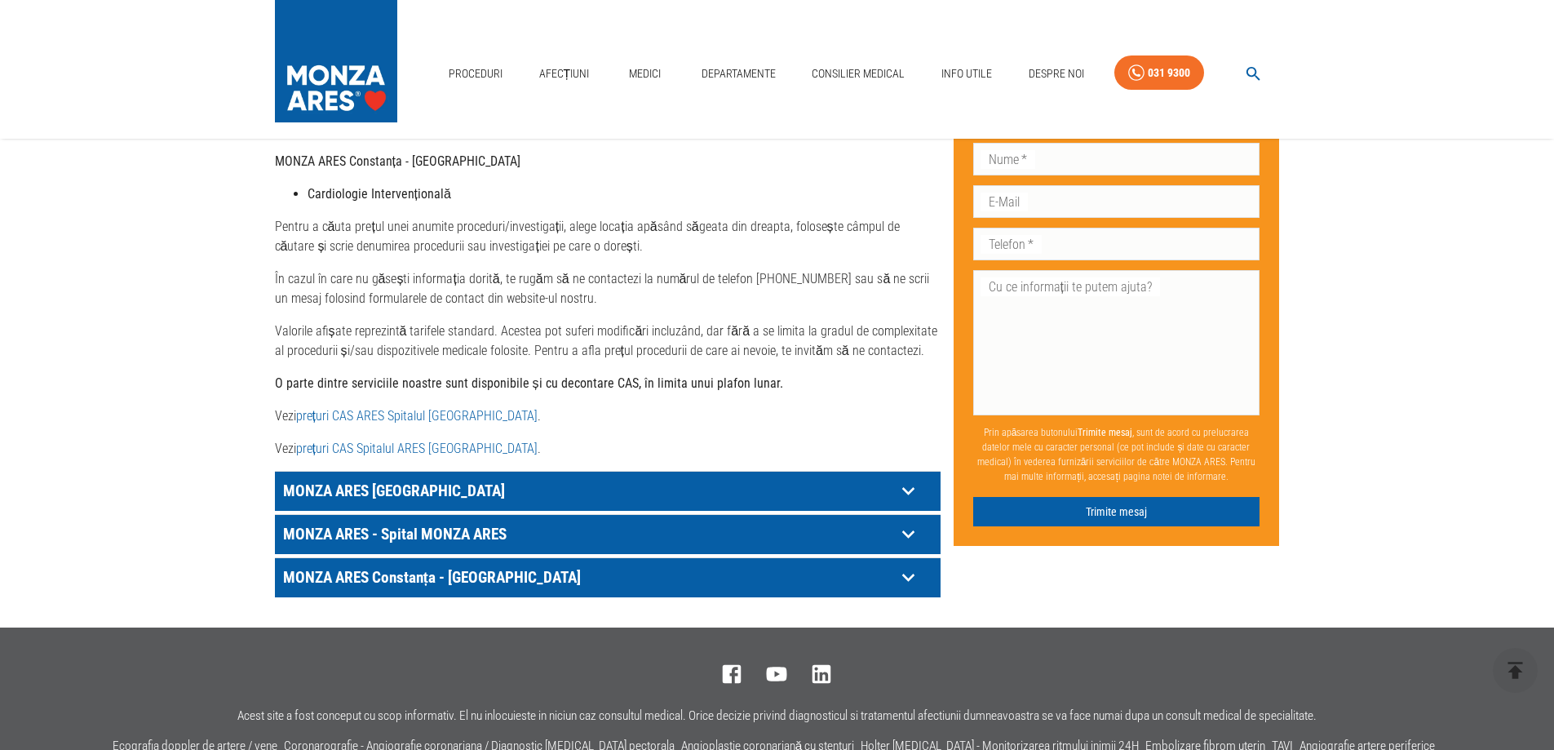
scroll to position [800, 0]
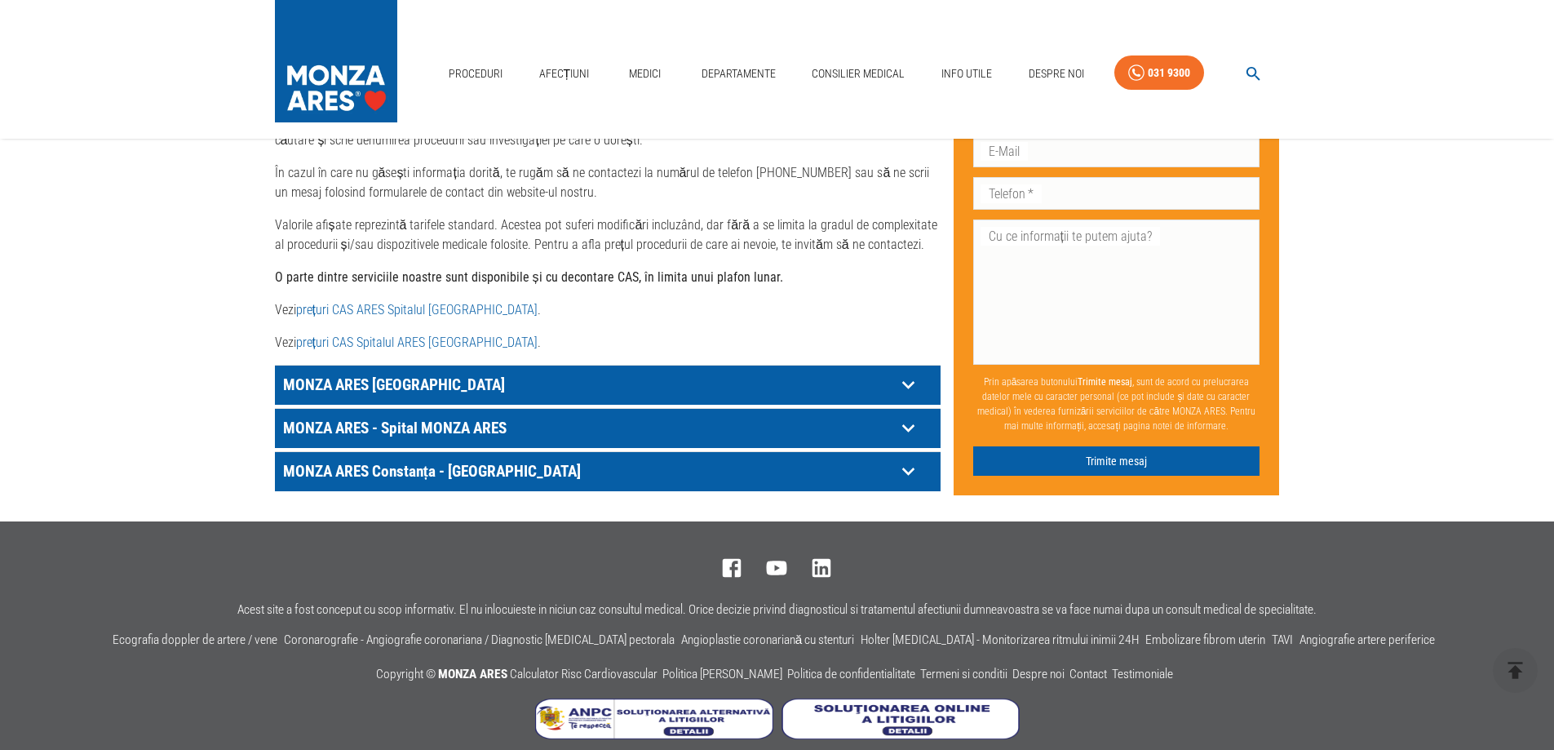
click at [908, 372] on icon at bounding box center [908, 384] width 25 height 25
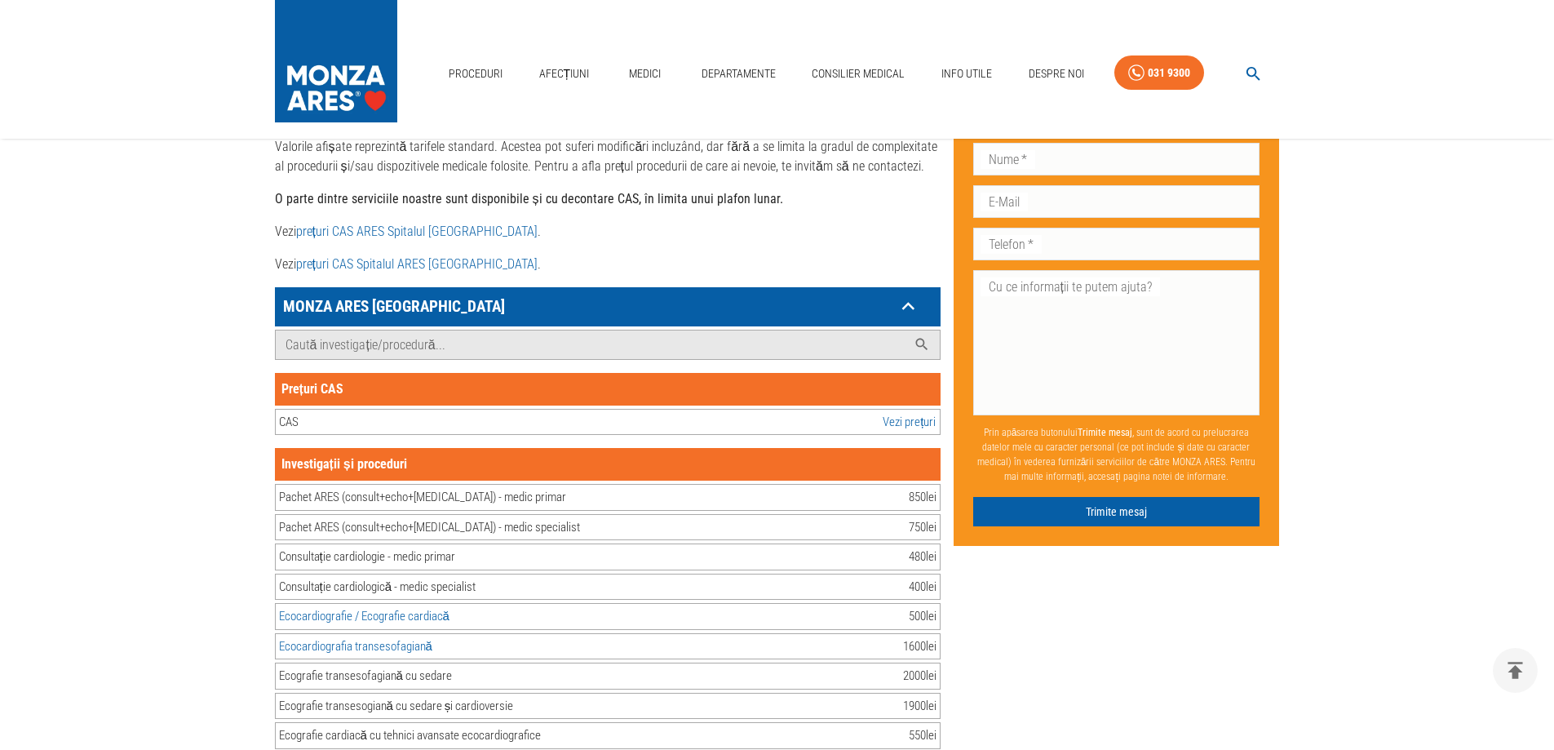
scroll to position [963, 0]
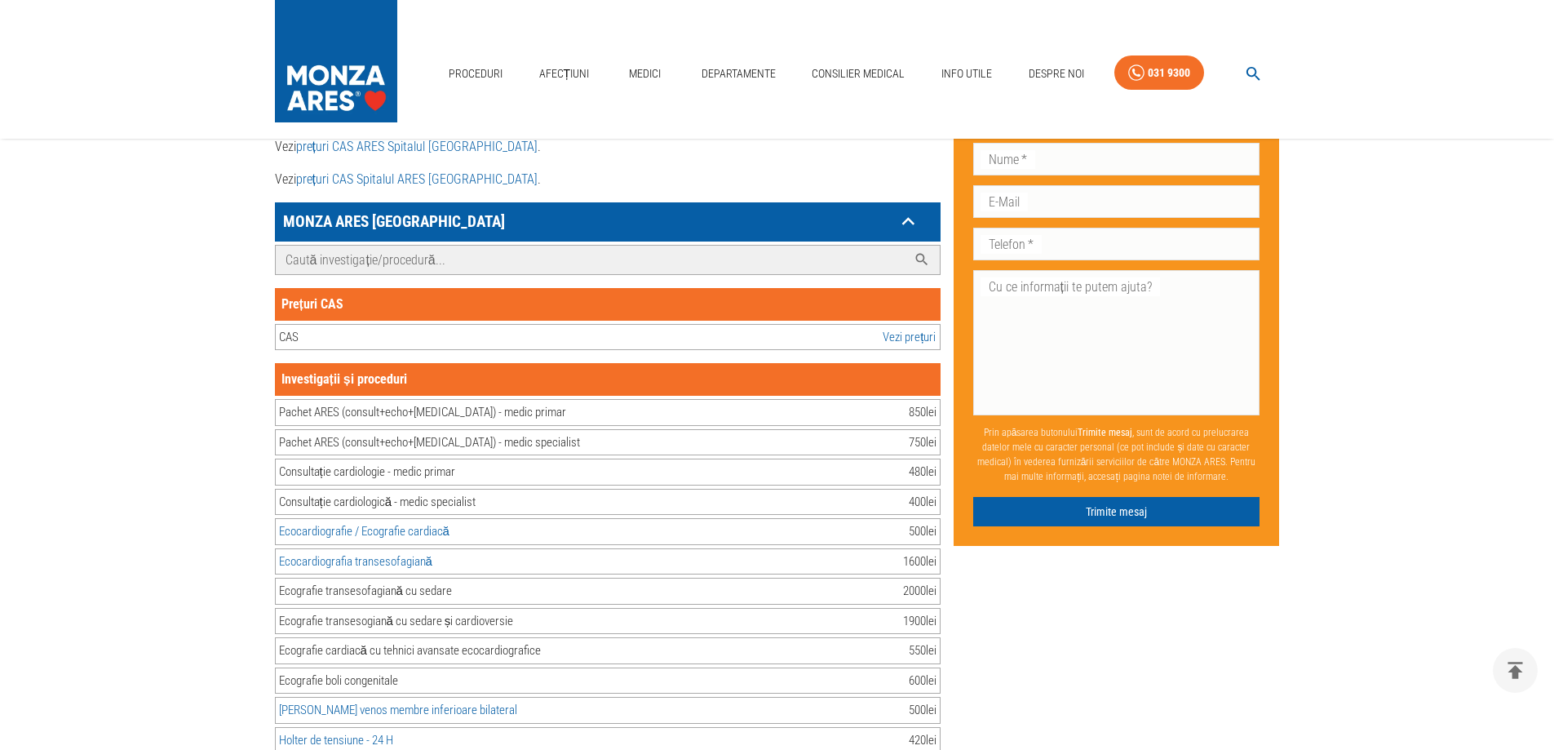
click at [790, 246] on input "Caută investigație/procedură..." at bounding box center [591, 260] width 631 height 29
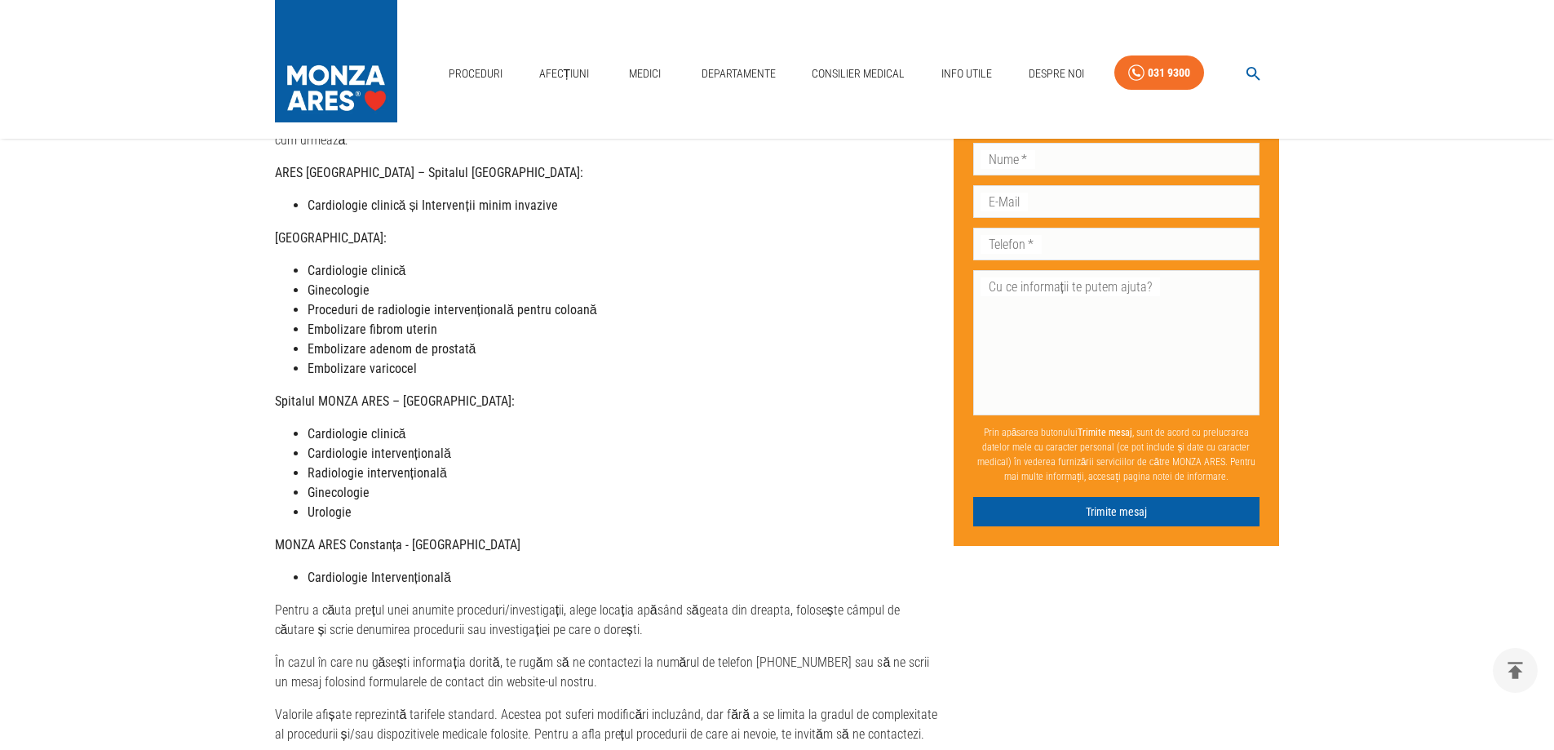
scroll to position [719, 0]
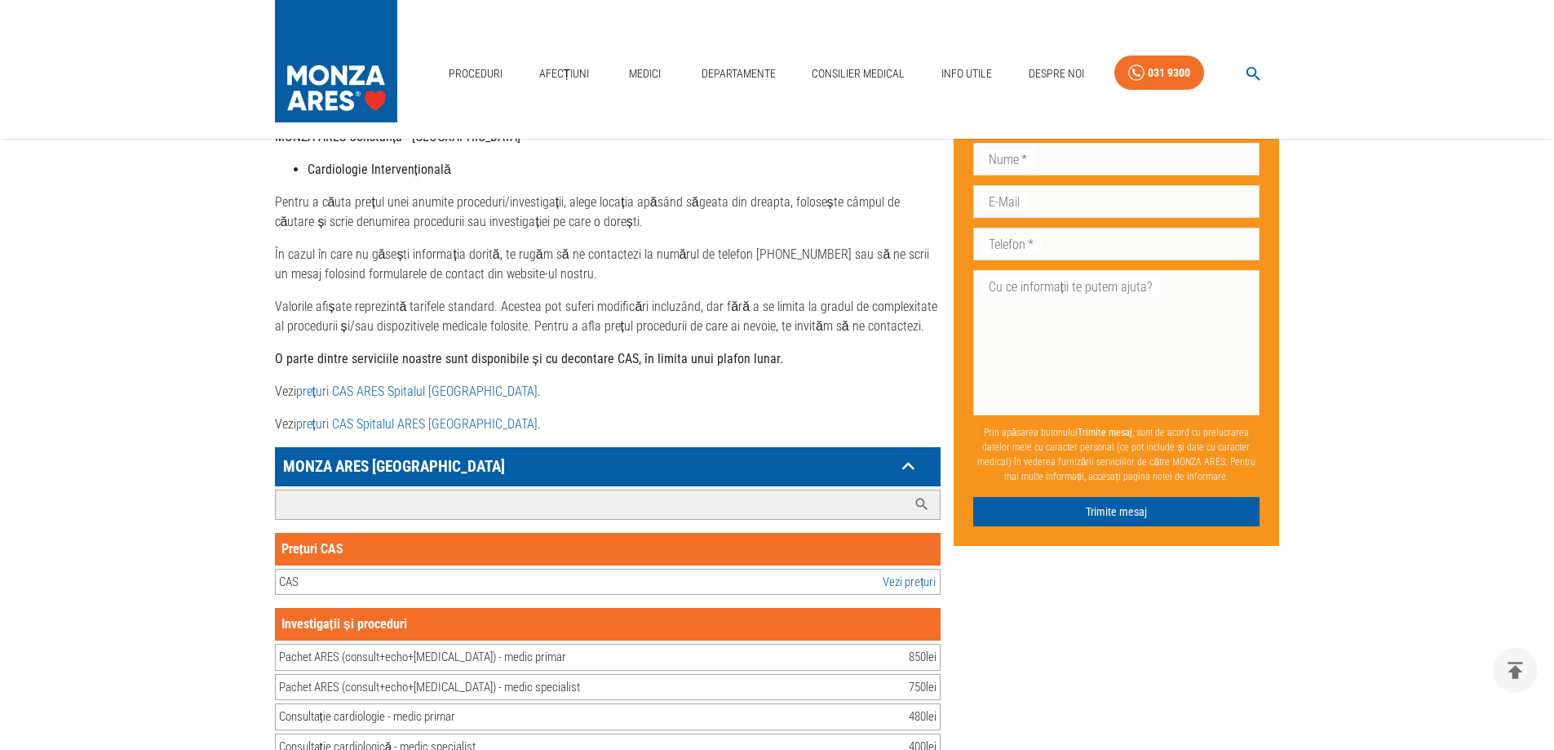
click at [418, 453] on p "MONZA ARES [GEOGRAPHIC_DATA]" at bounding box center [587, 465] width 617 height 25
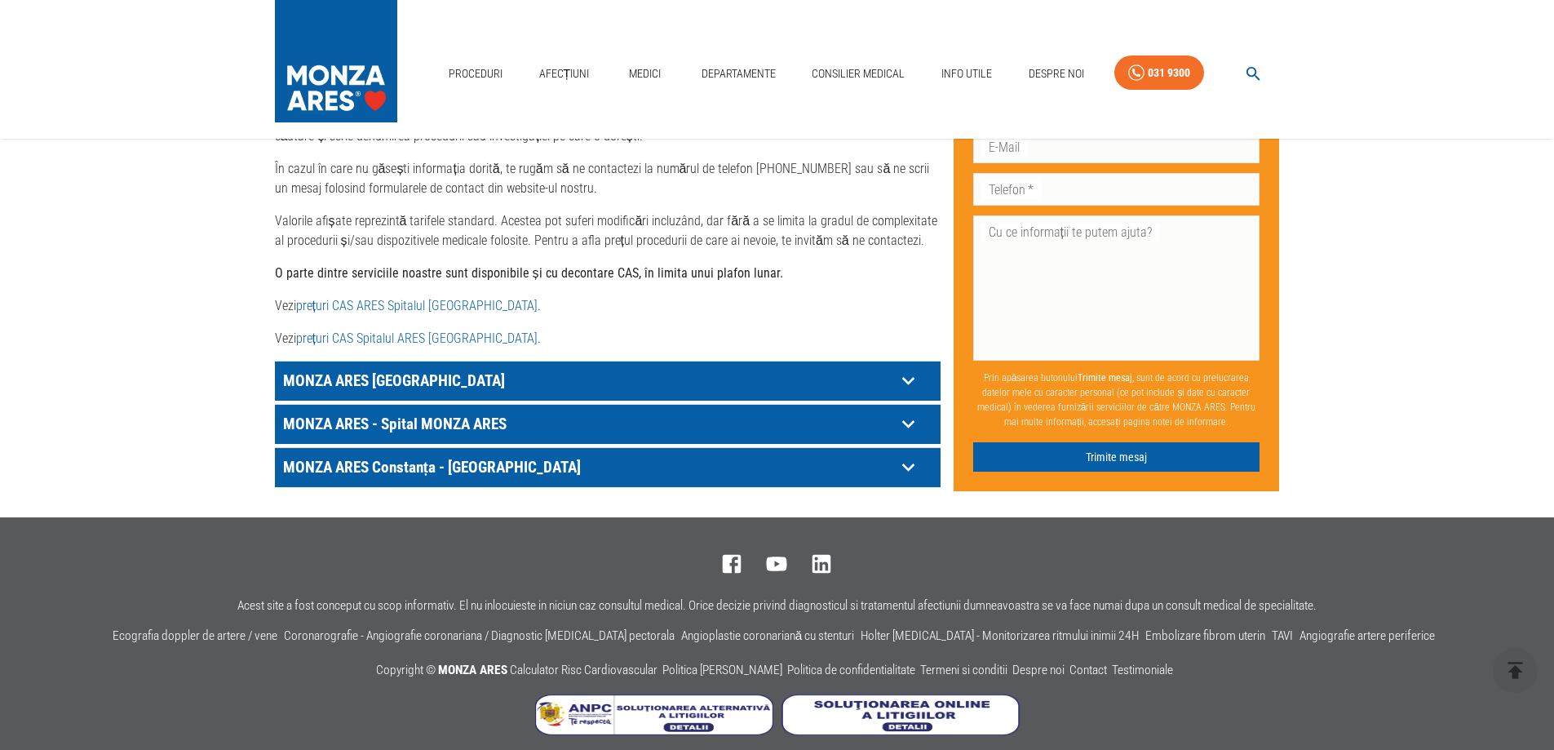
scroll to position [800, 0]
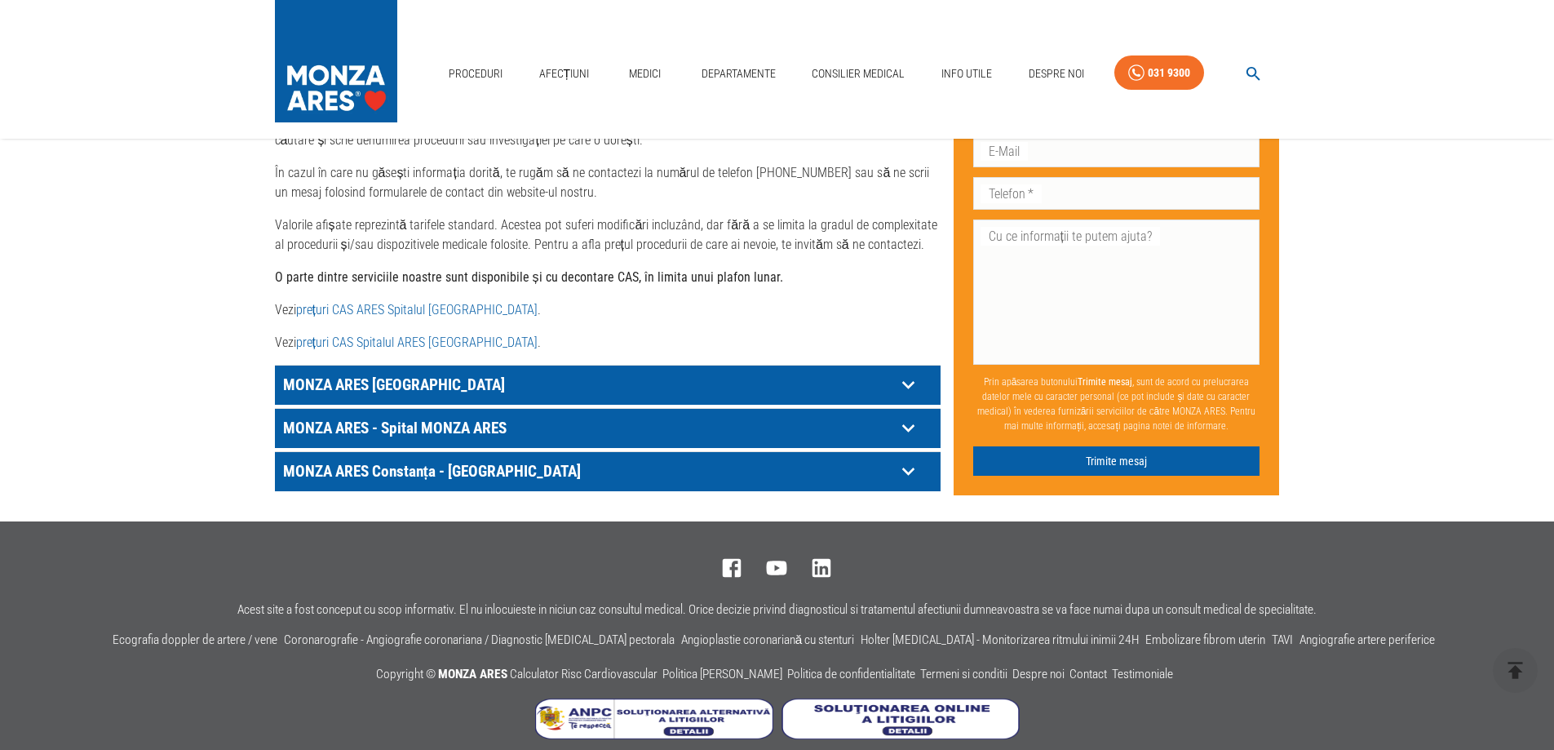
click at [500, 415] on p "MONZA ARES - Spital MONZA ARES" at bounding box center [587, 427] width 617 height 25
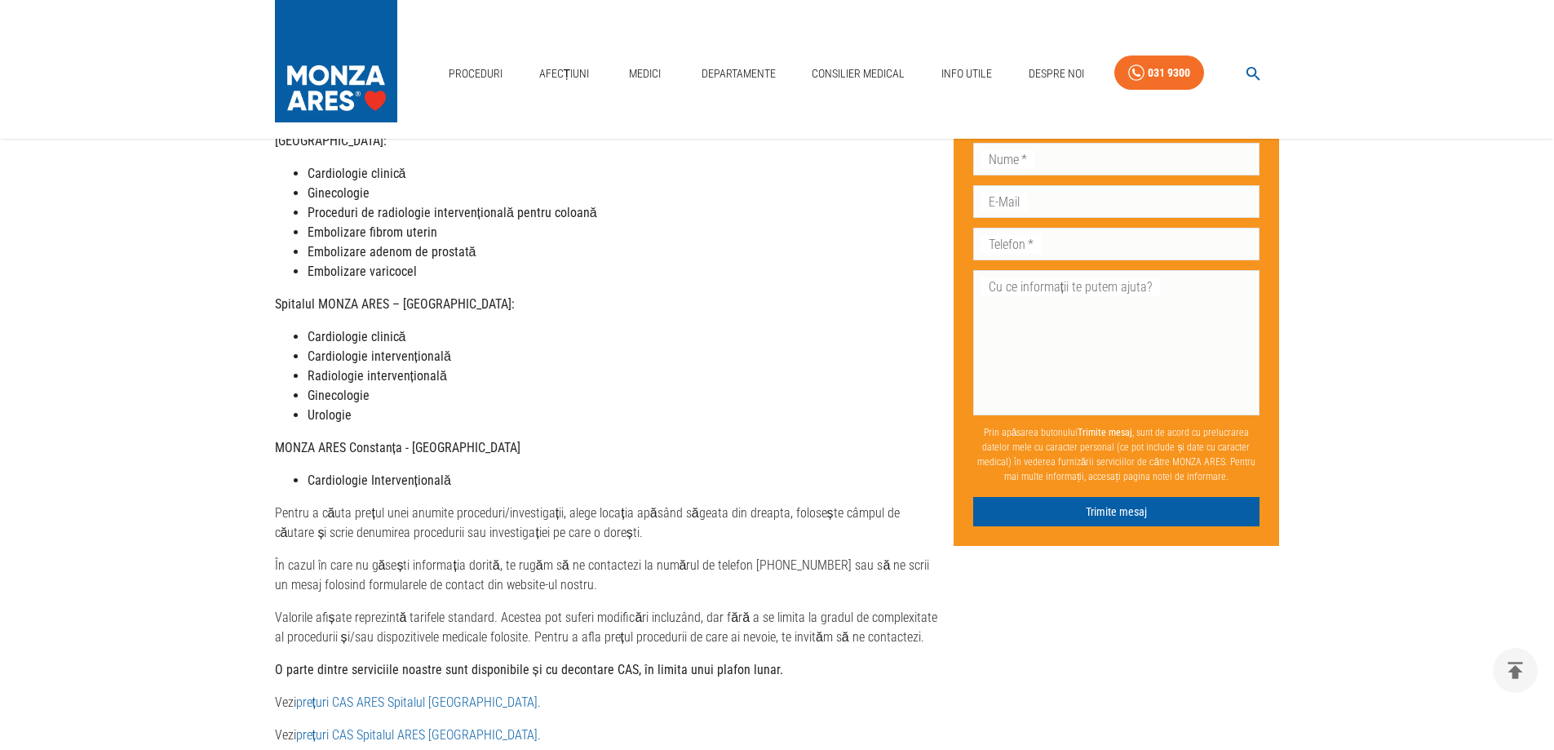
scroll to position [979, 0]
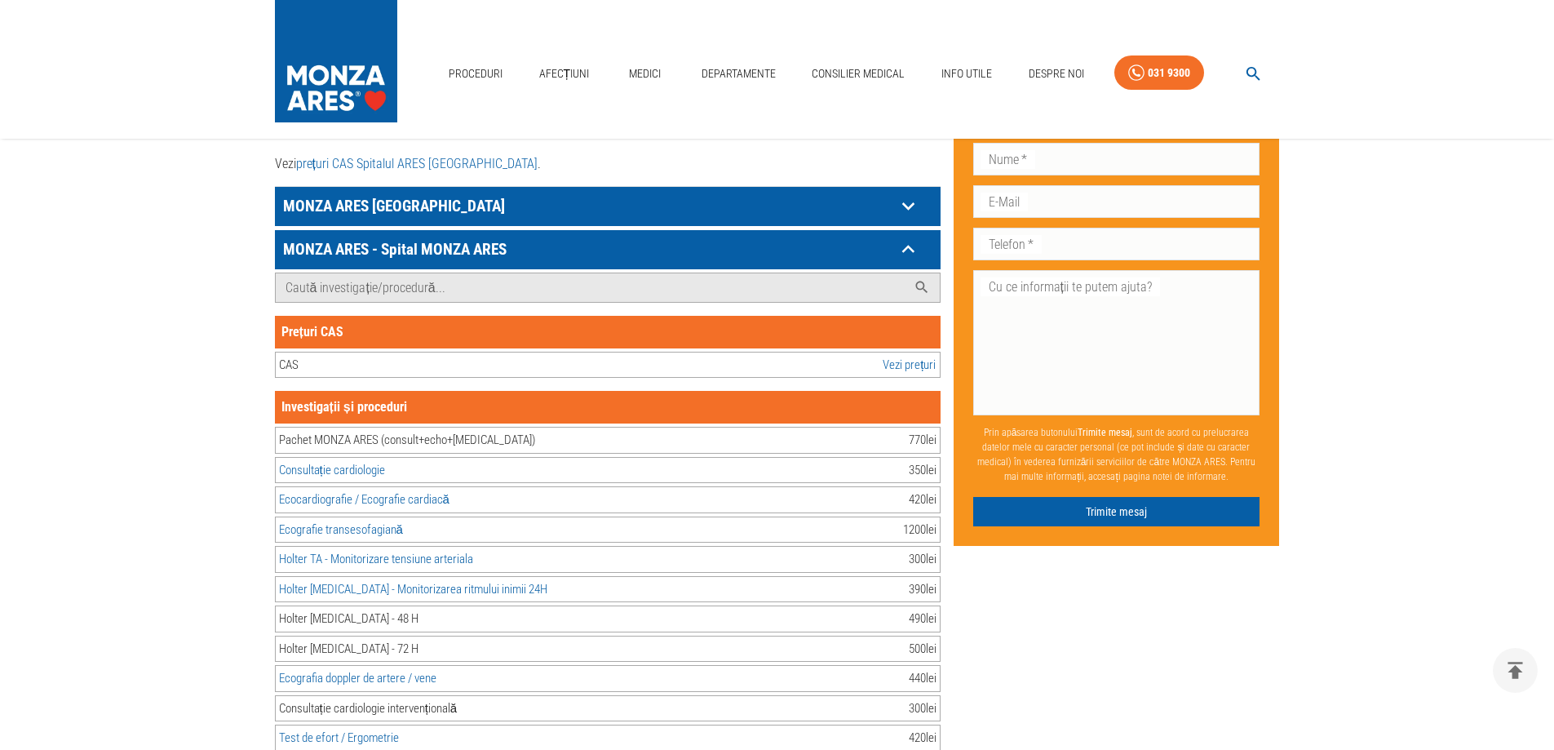
click at [885, 237] on p "MONZA ARES - Spital MONZA ARES" at bounding box center [587, 249] width 617 height 25
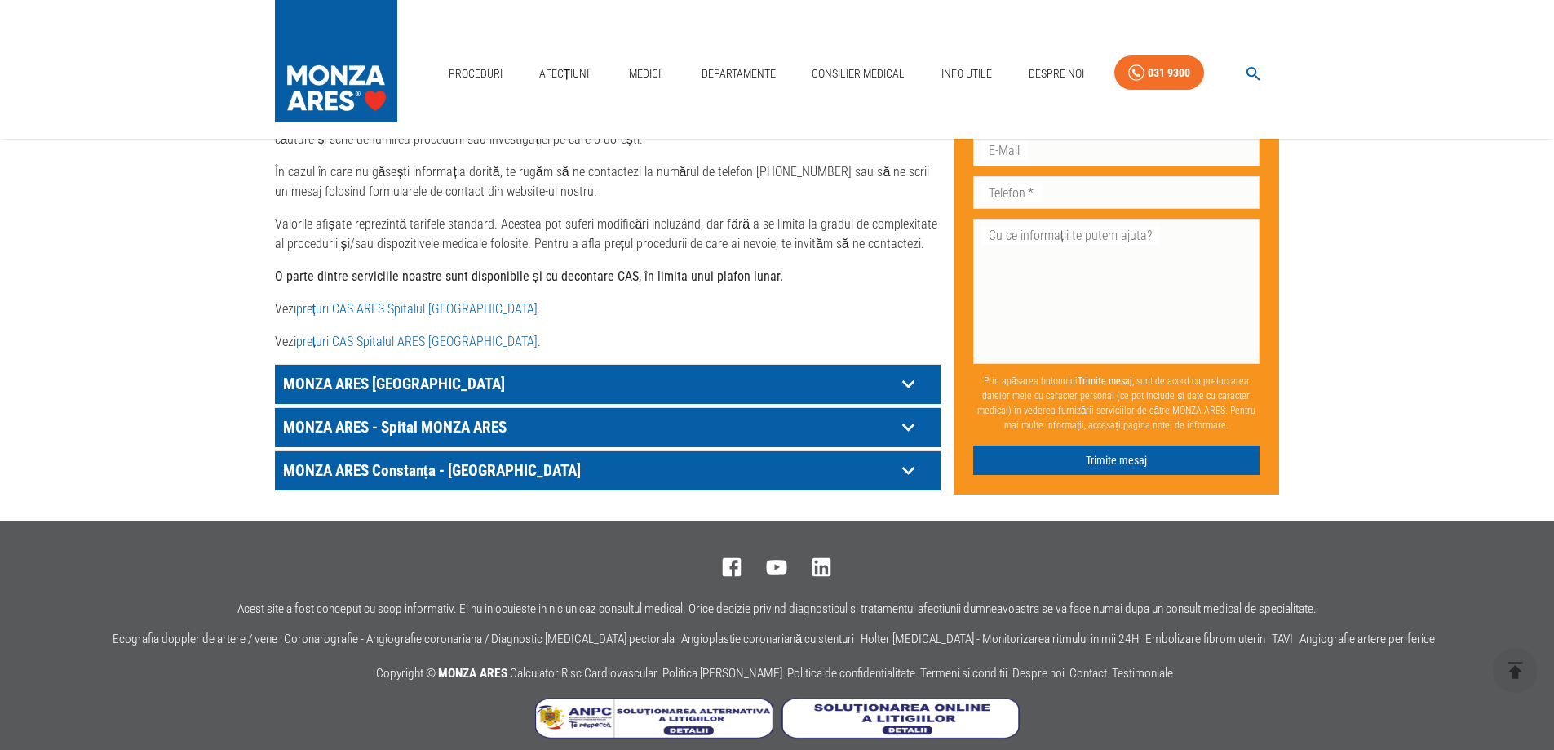
scroll to position [800, 0]
click at [427, 458] on p "MONZA ARES Constanța - [GEOGRAPHIC_DATA]" at bounding box center [587, 470] width 617 height 25
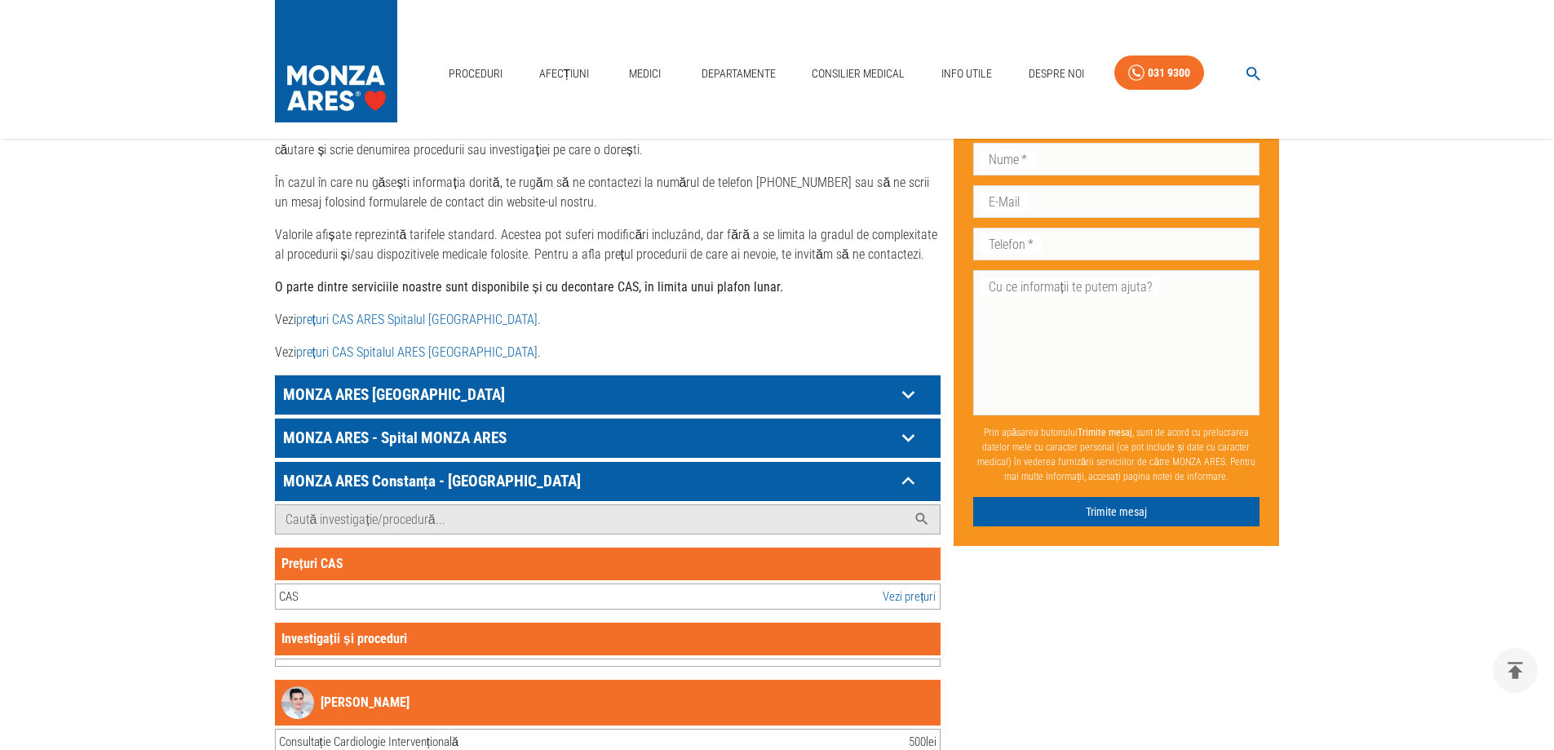
scroll to position [734, 0]
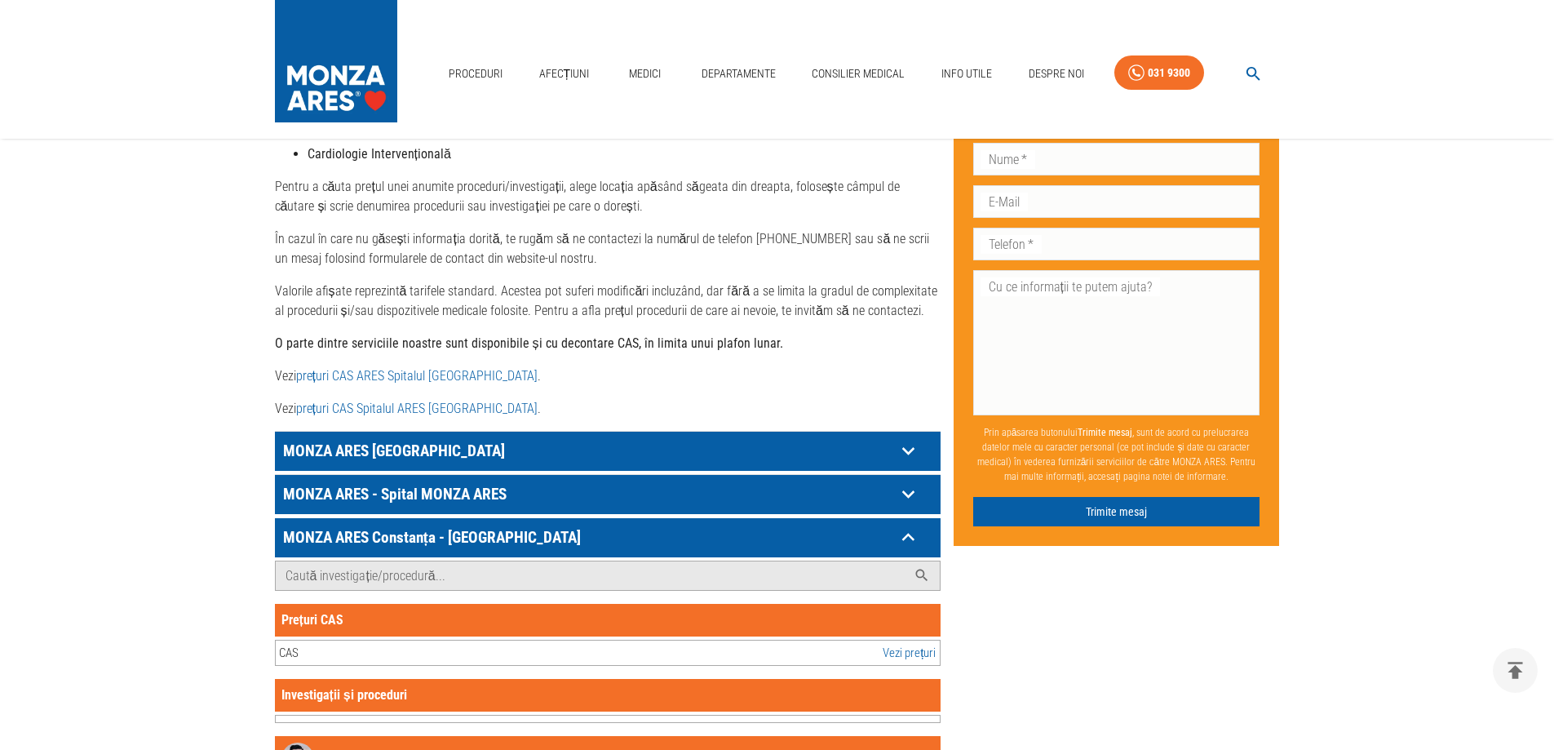
click at [913, 524] on icon at bounding box center [908, 536] width 25 height 25
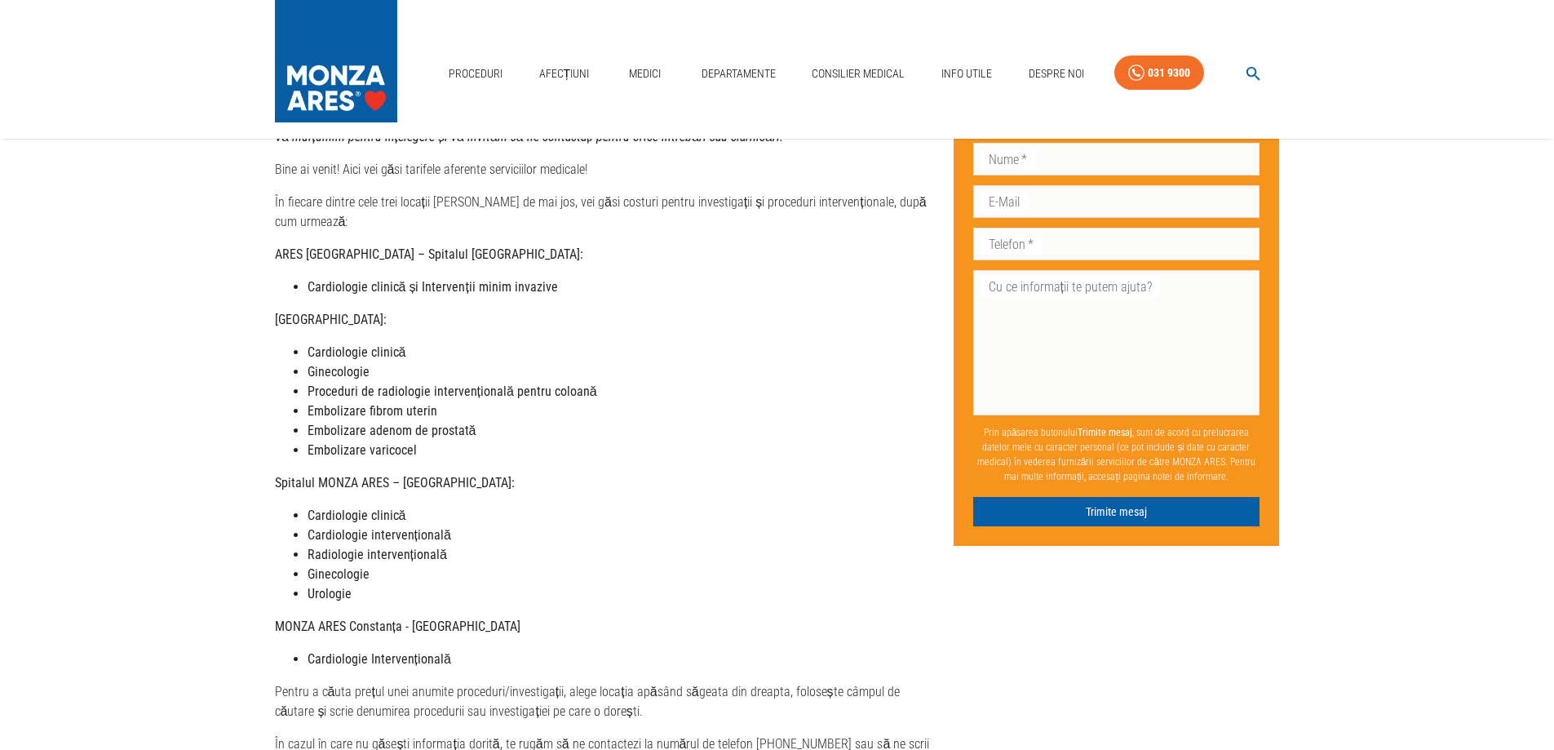
scroll to position [0, 0]
